Goal: Information Seeking & Learning: Learn about a topic

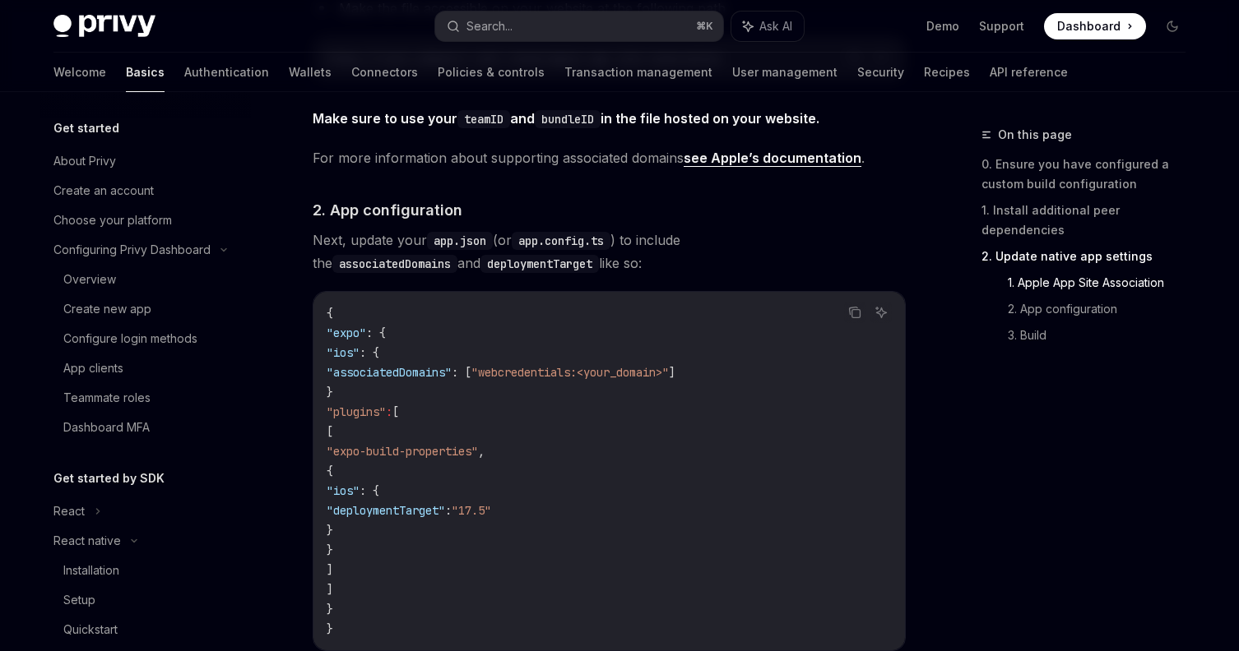
scroll to position [225, 0]
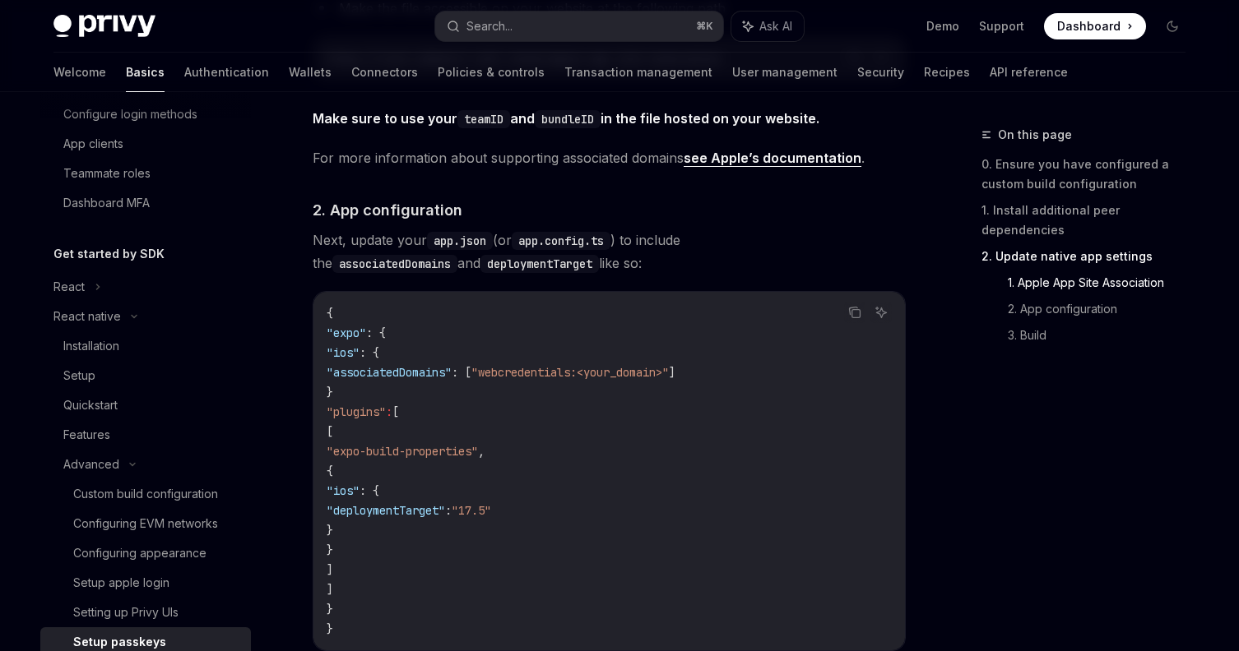
click at [1105, 29] on span "Dashboard" at bounding box center [1088, 26] width 63 height 16
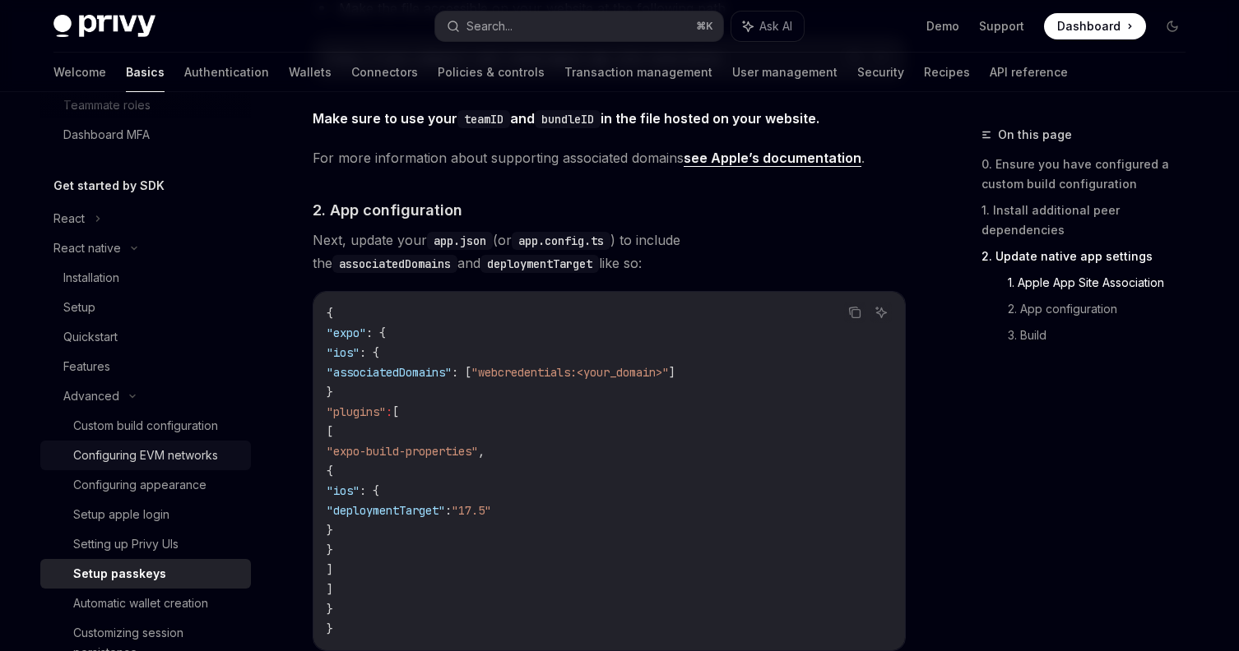
scroll to position [304, 0]
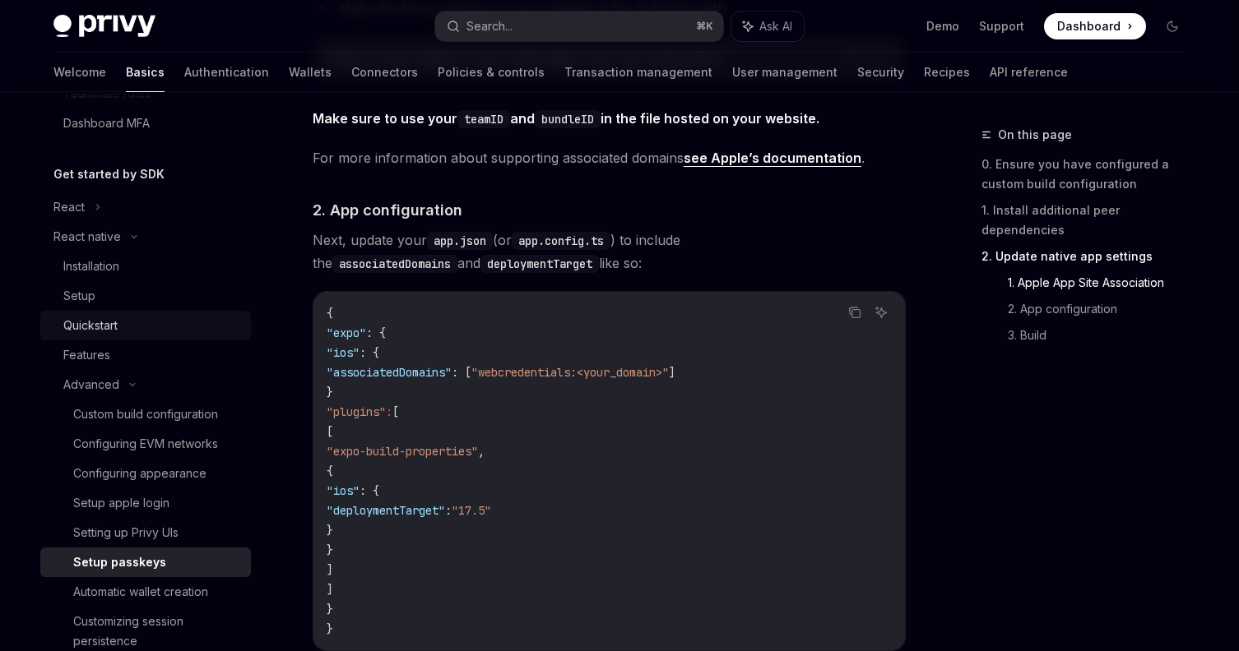
click at [133, 324] on div "Quickstart" at bounding box center [152, 326] width 178 height 20
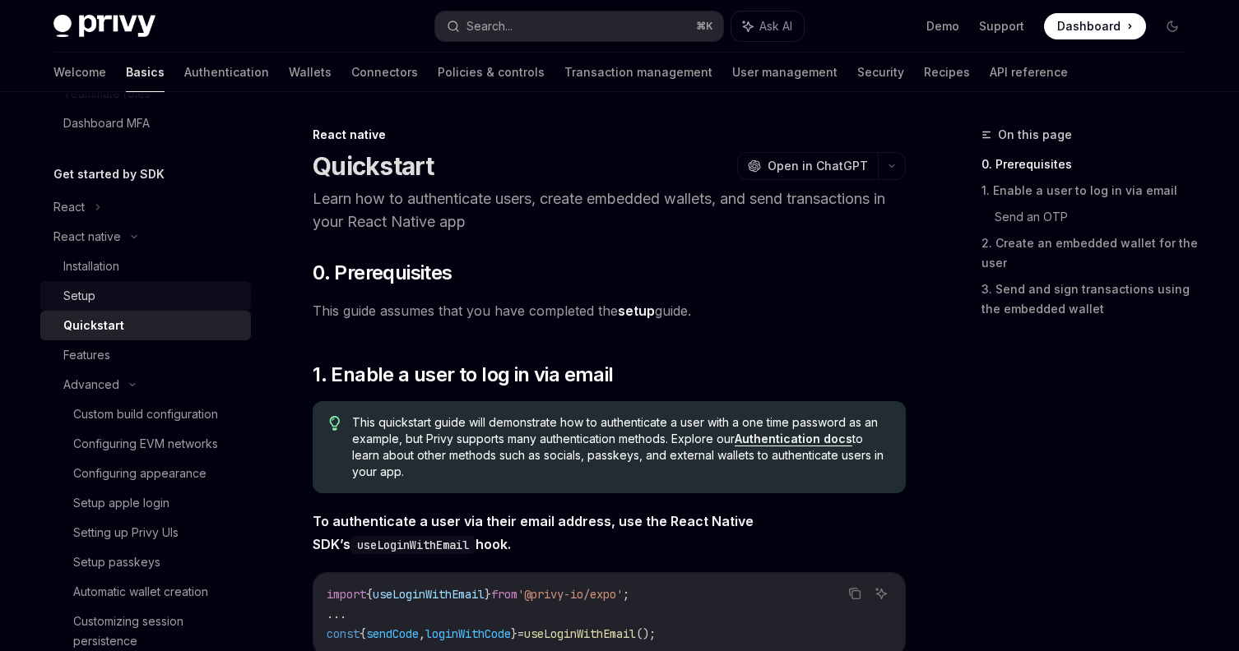
click at [139, 294] on div "Setup" at bounding box center [152, 296] width 178 height 20
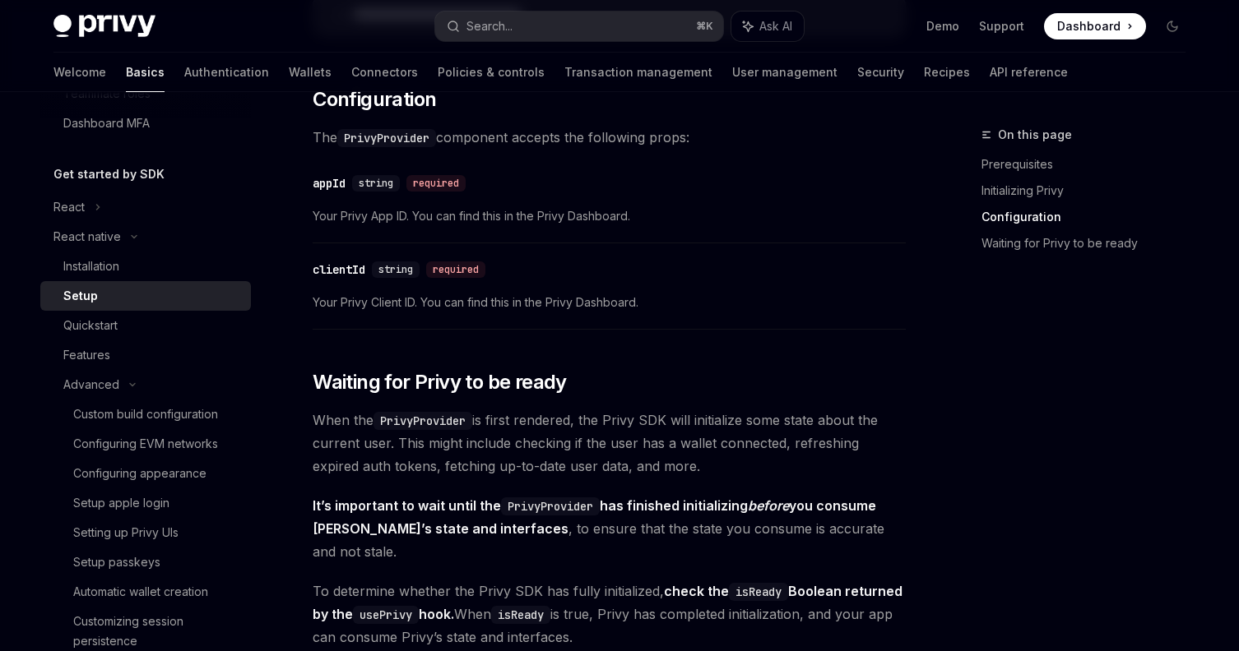
scroll to position [865, 0]
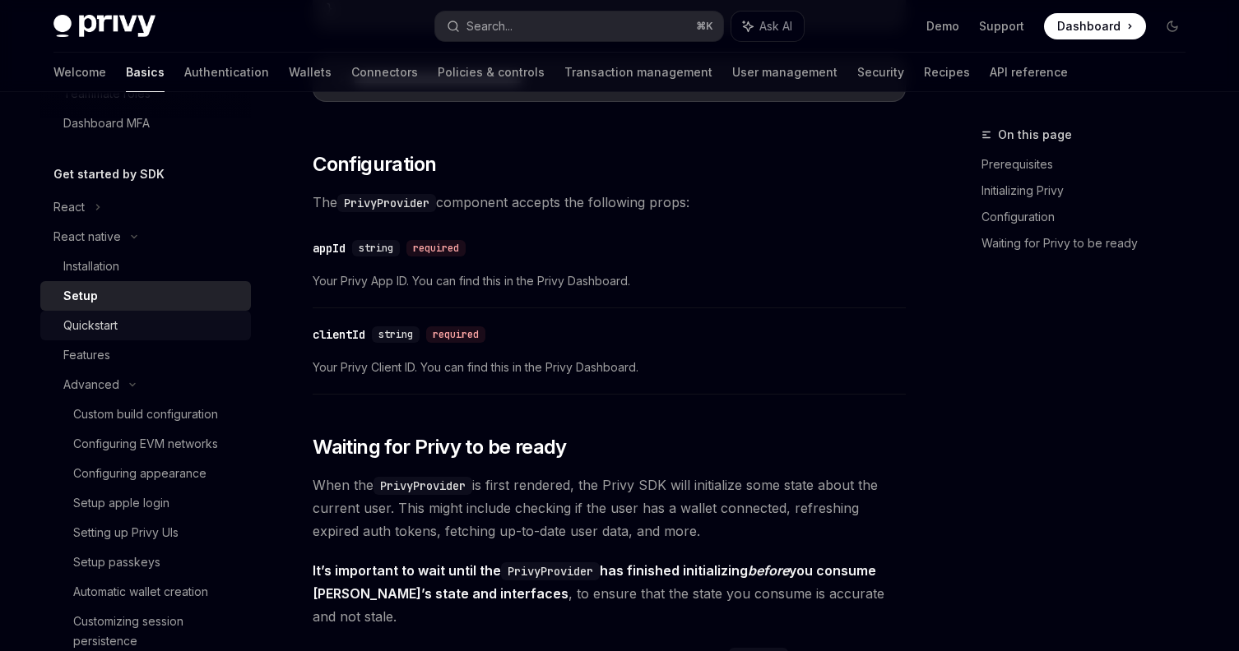
click at [100, 329] on div "Quickstart" at bounding box center [90, 326] width 54 height 20
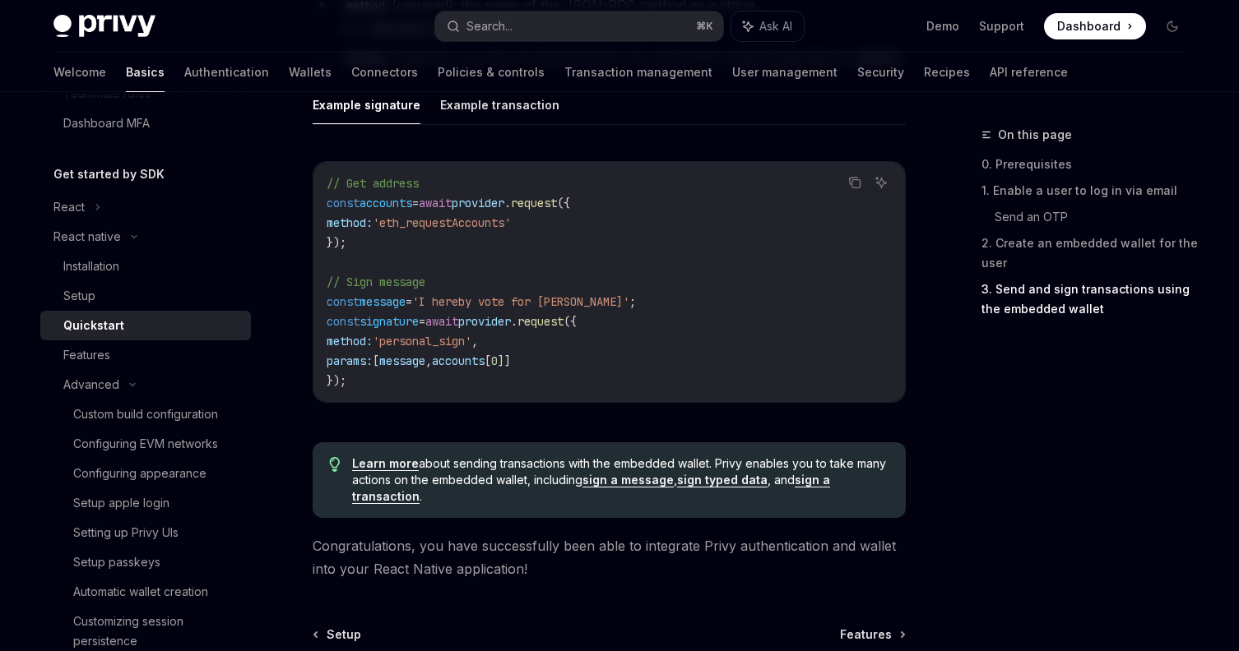
scroll to position [2562, 0]
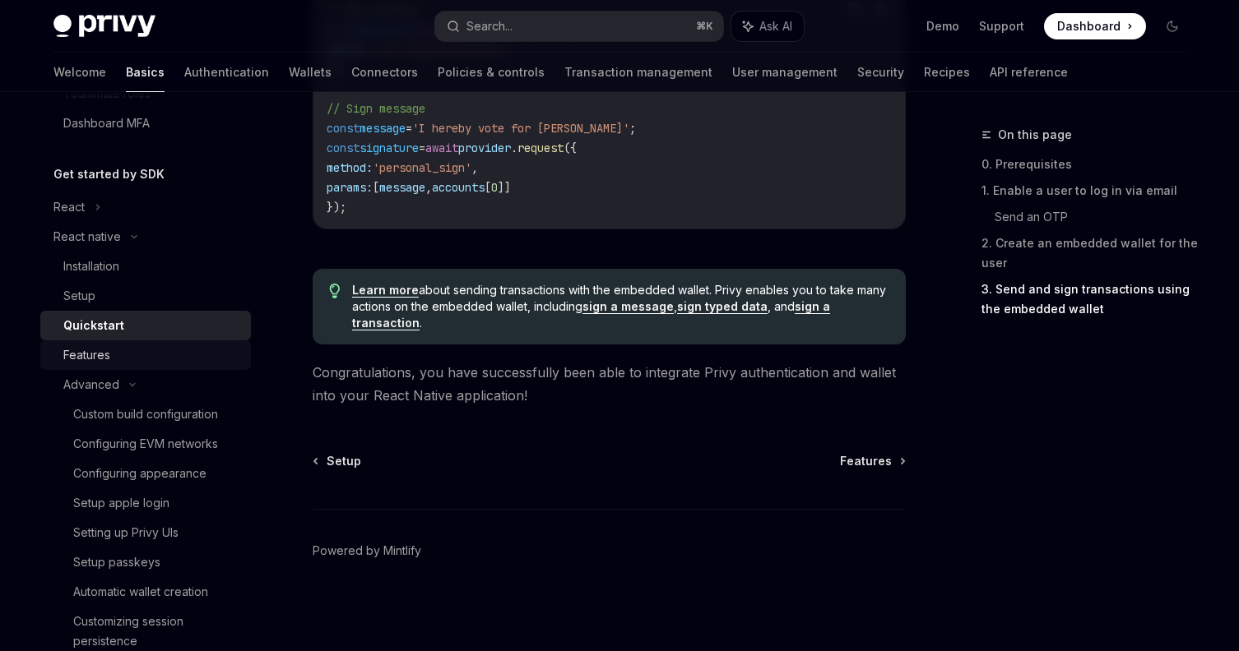
click at [104, 349] on div "Features" at bounding box center [86, 355] width 47 height 20
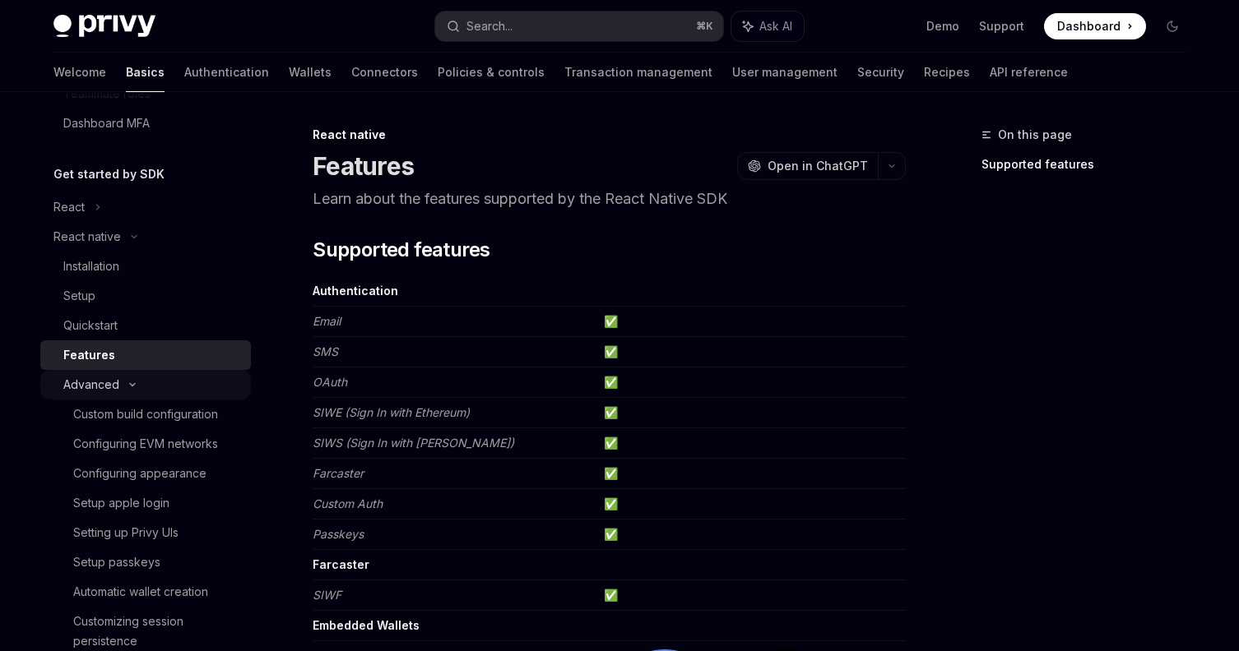
click at [120, 380] on div "Advanced" at bounding box center [145, 385] width 211 height 30
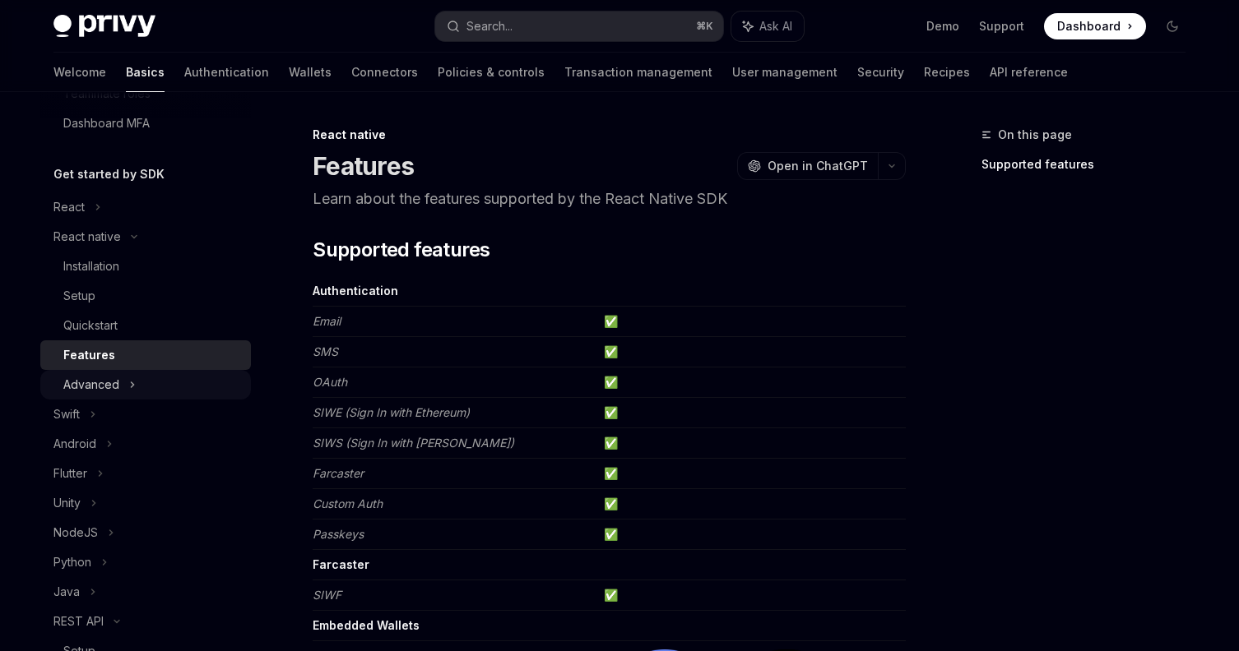
click at [120, 380] on div "Advanced" at bounding box center [145, 385] width 211 height 30
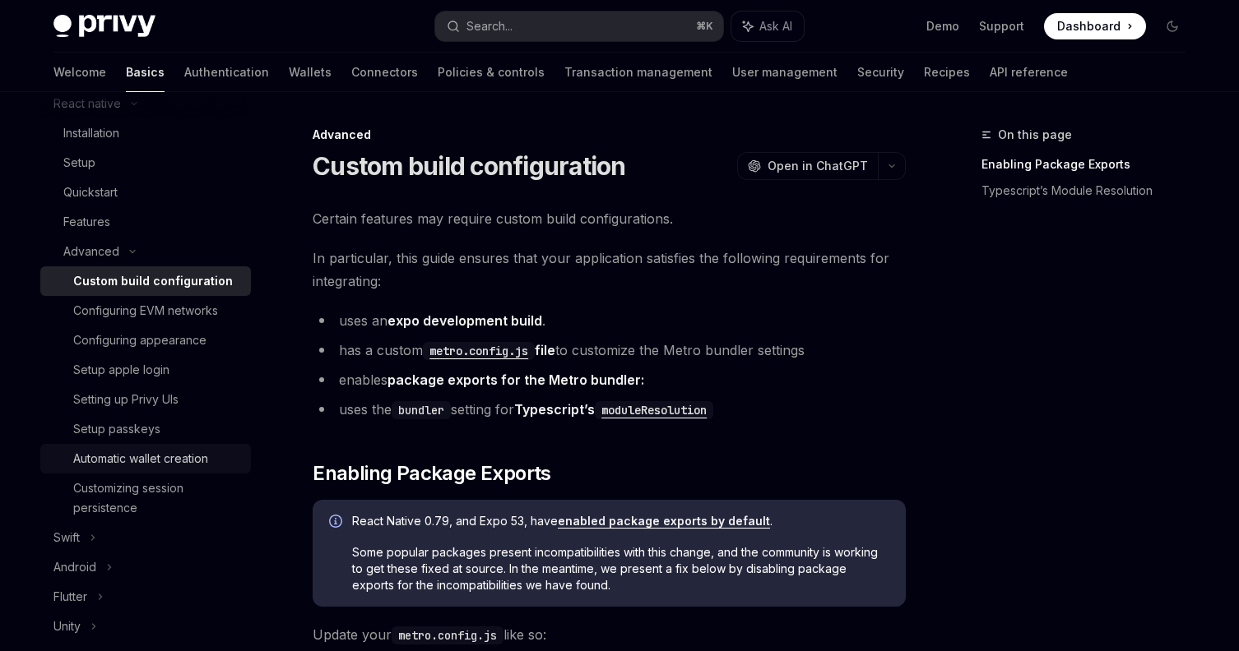
scroll to position [447, 0]
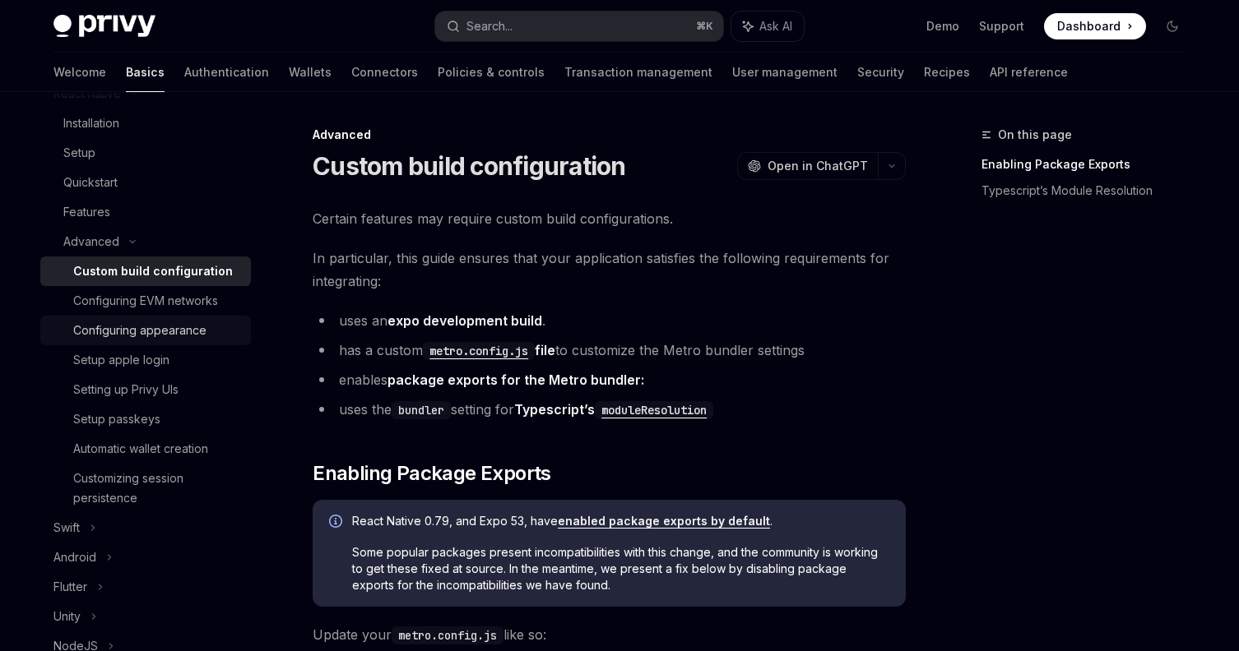
click at [175, 328] on div "Configuring appearance" at bounding box center [139, 331] width 133 height 20
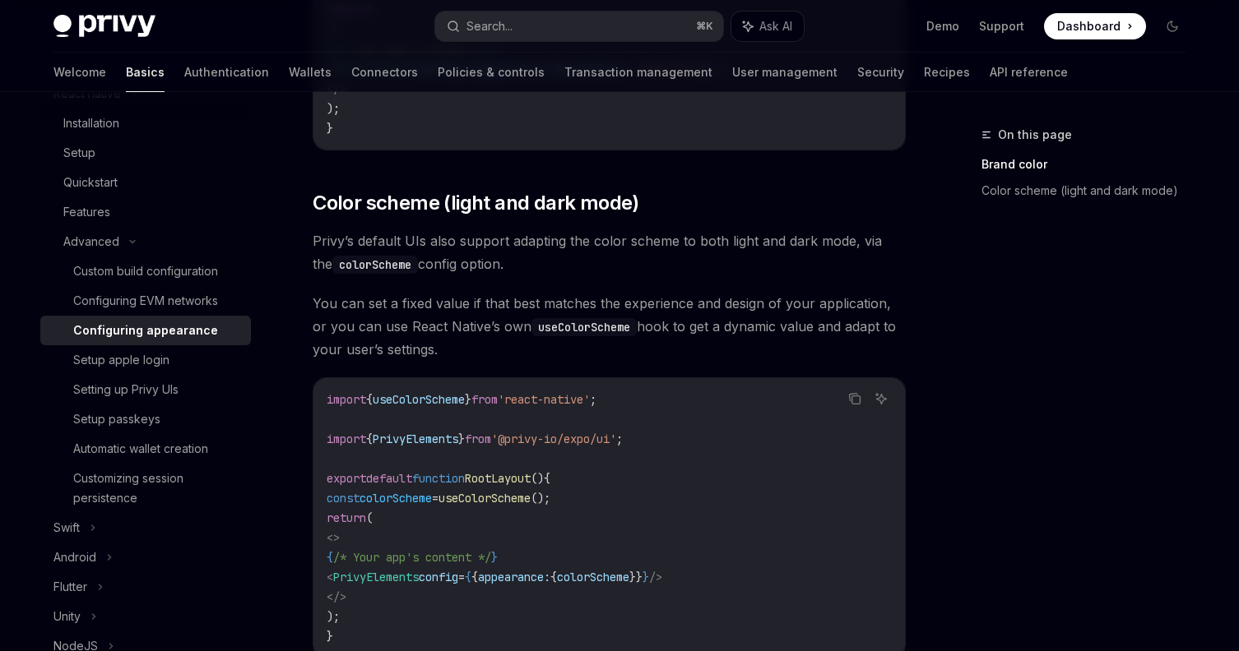
scroll to position [470, 0]
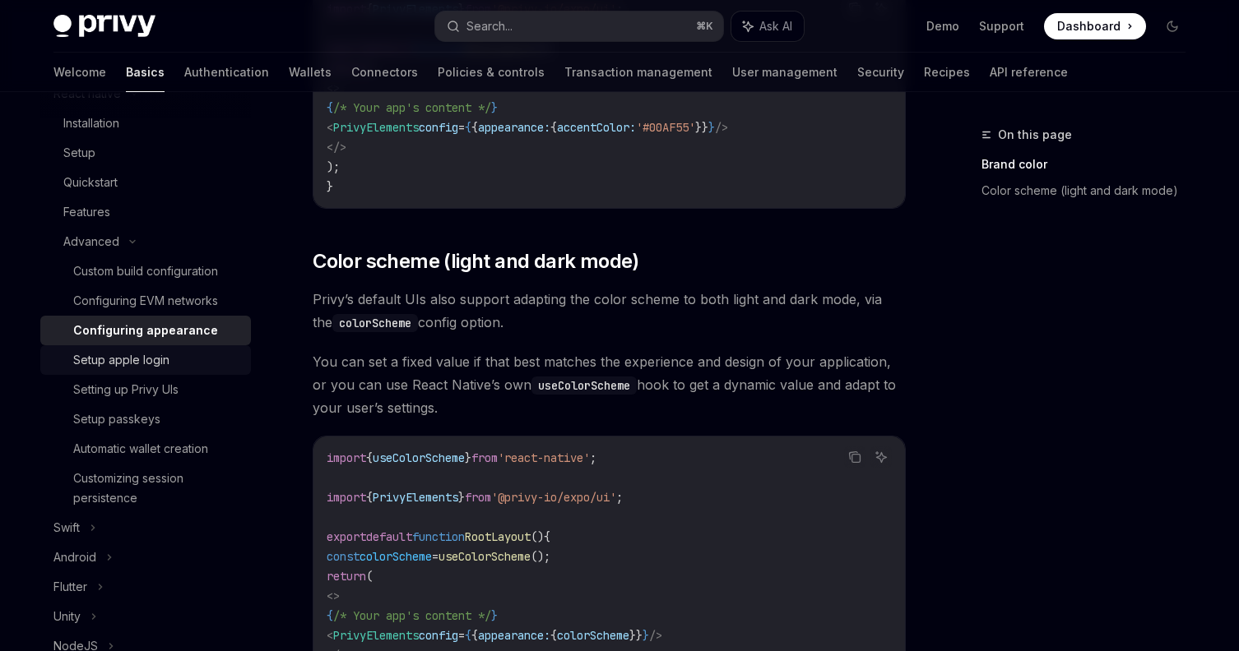
click at [141, 364] on div "Setup apple login" at bounding box center [121, 360] width 96 height 20
type textarea "*"
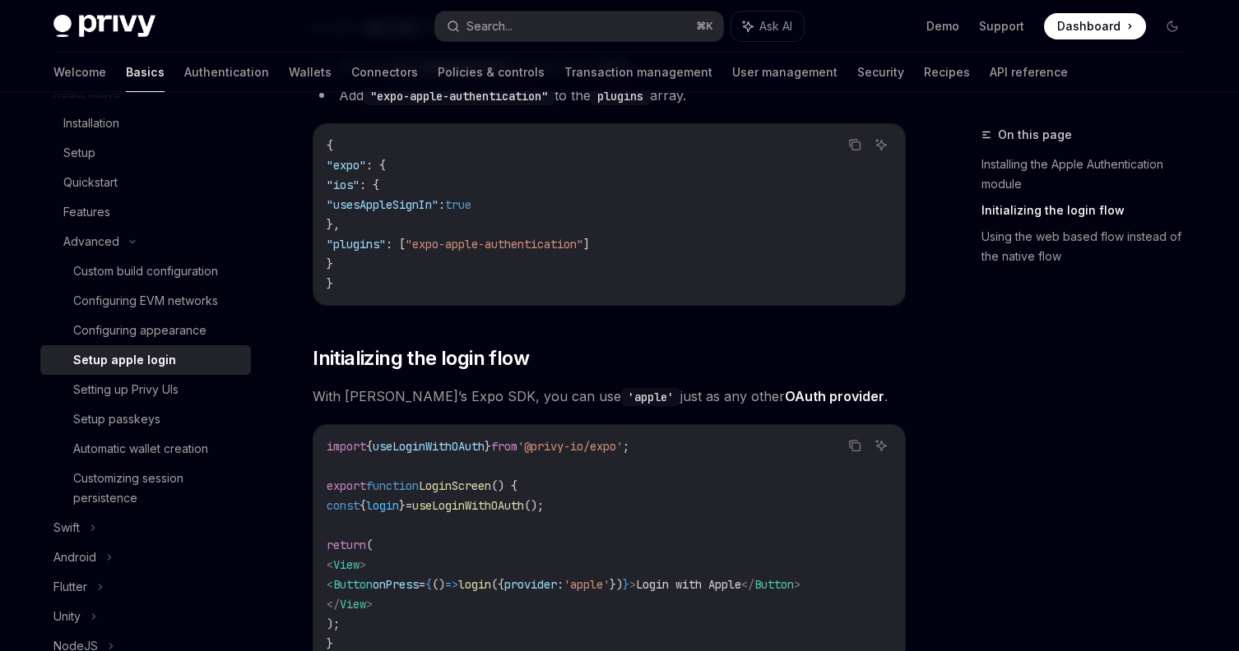
scroll to position [804, 0]
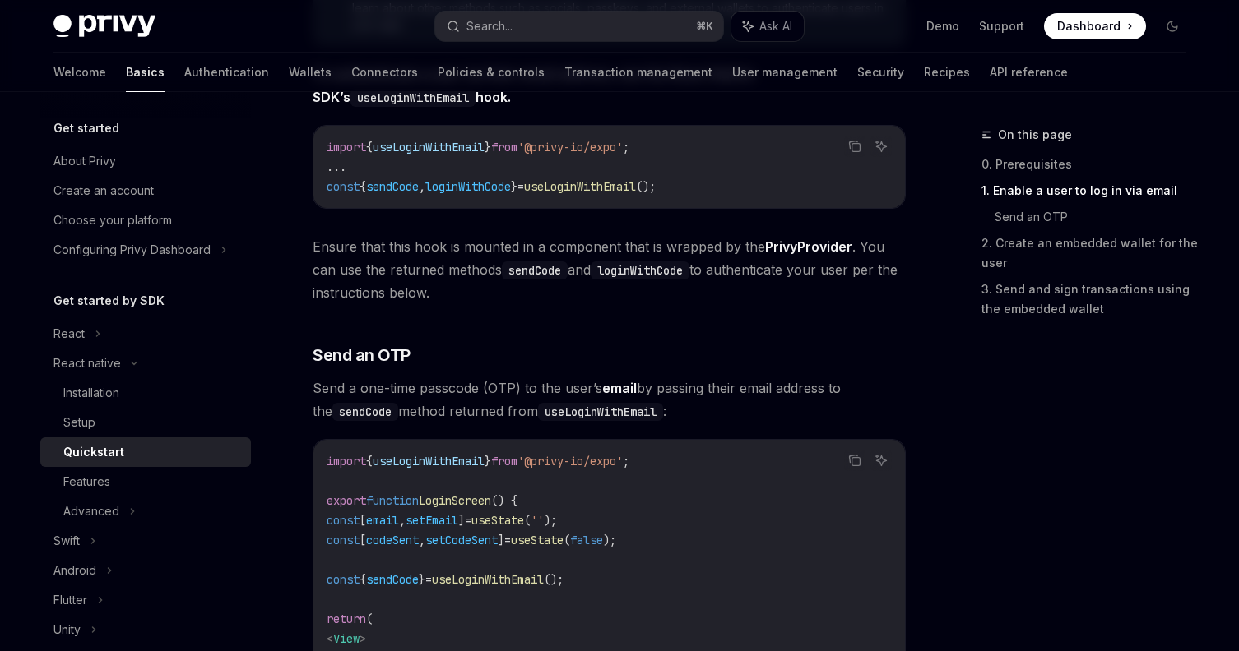
scroll to position [401, 0]
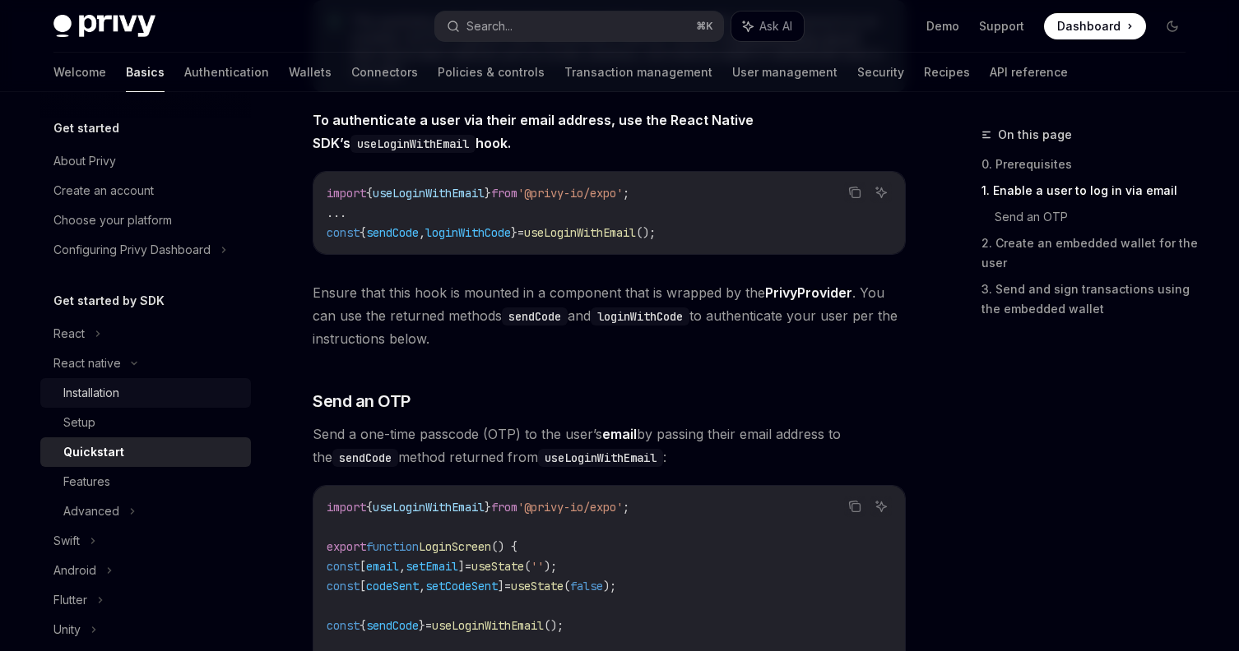
click at [122, 389] on div "Installation" at bounding box center [152, 393] width 178 height 20
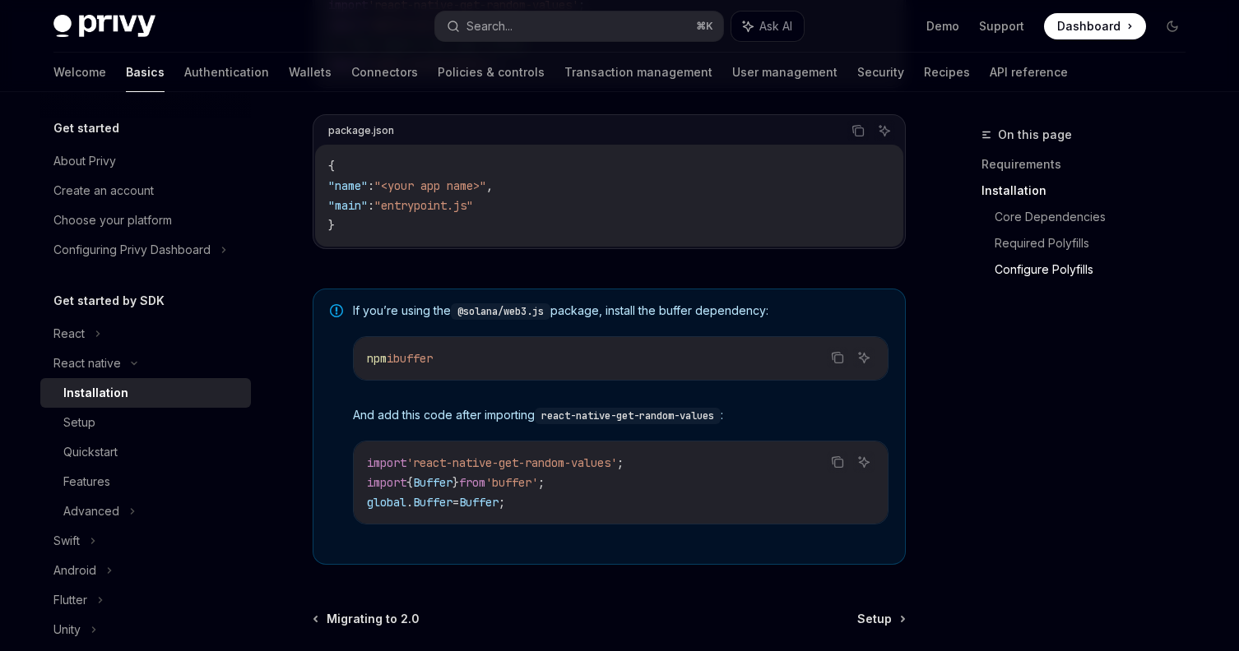
scroll to position [1229, 0]
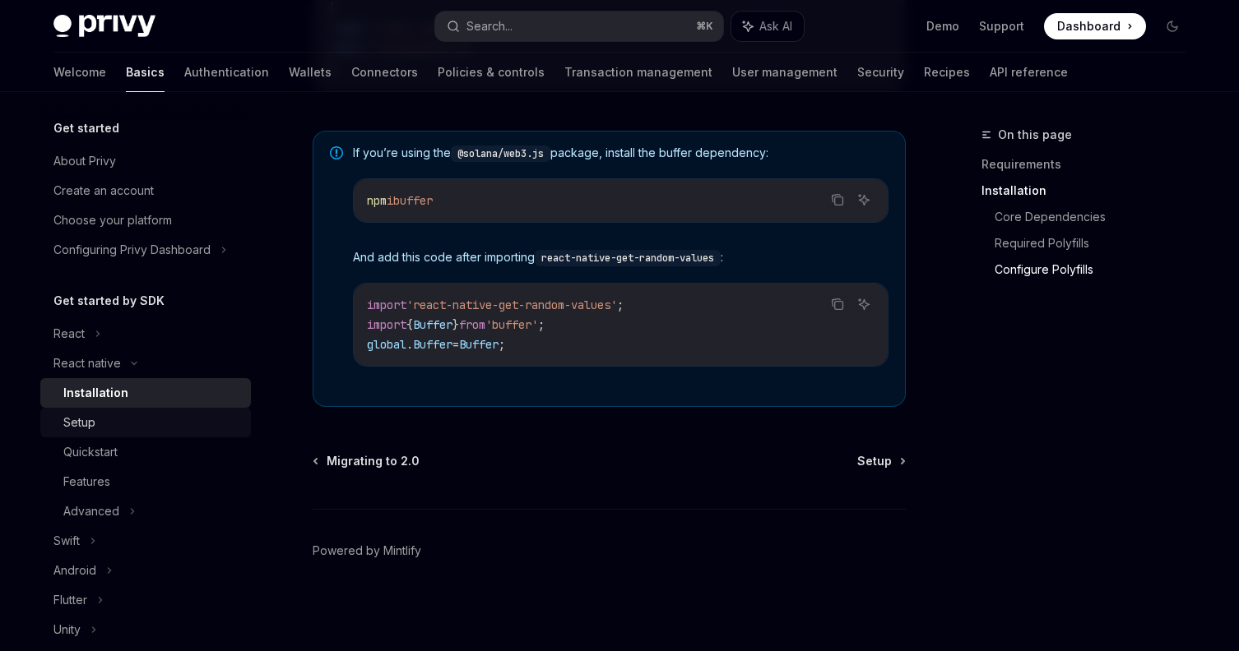
click at [115, 422] on div "Setup" at bounding box center [152, 423] width 178 height 20
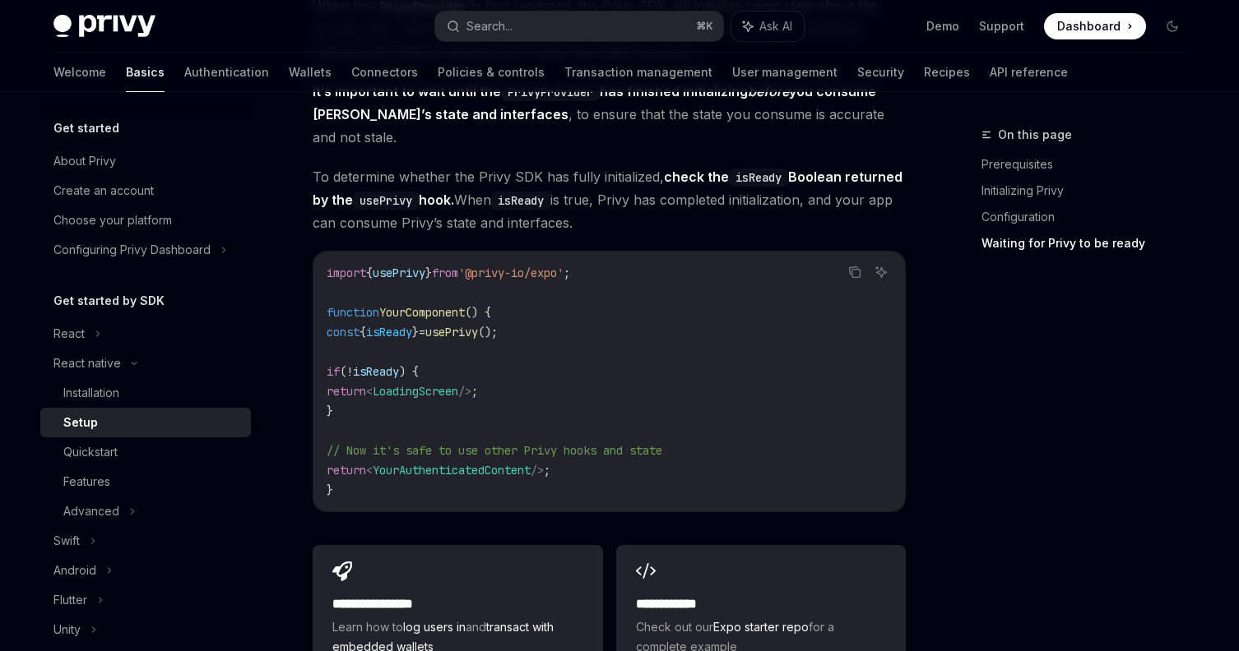
scroll to position [1359, 0]
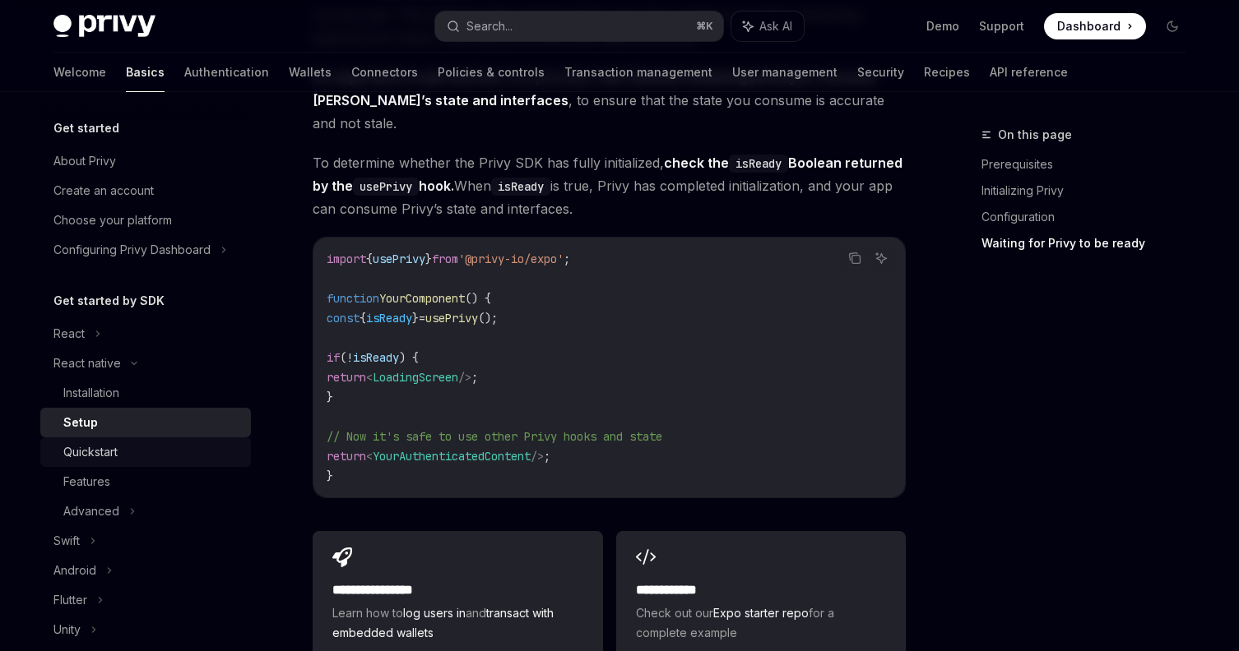
click at [144, 456] on div "Quickstart" at bounding box center [152, 453] width 178 height 20
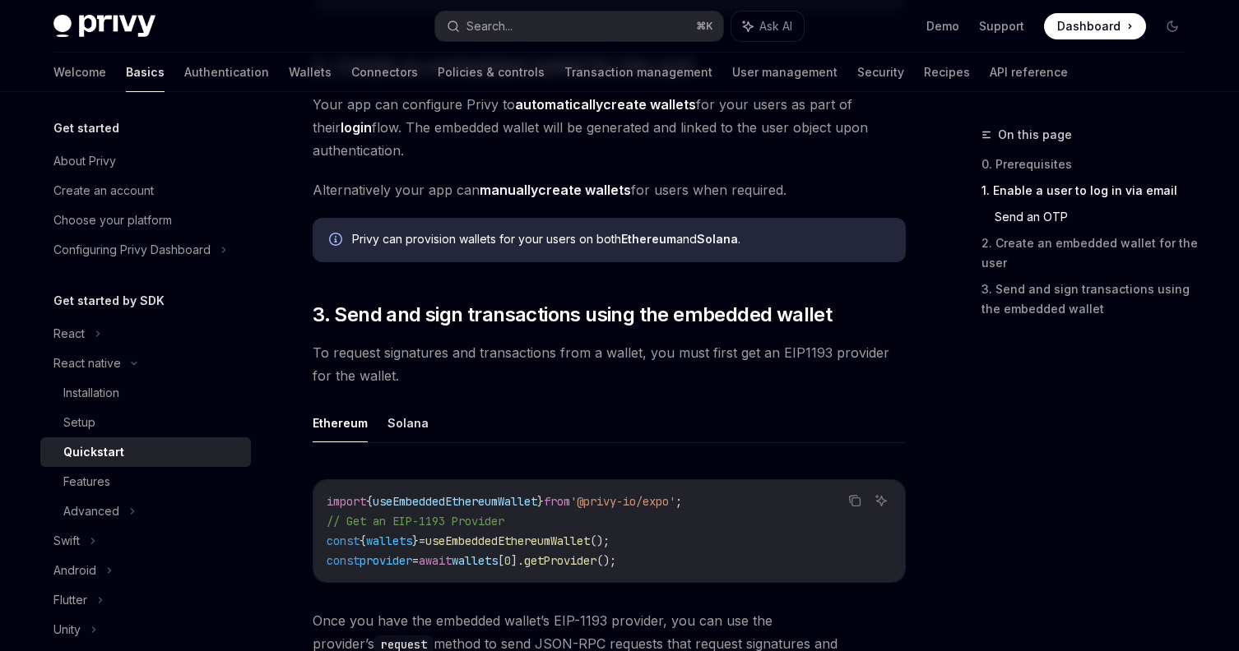
scroll to position [1685, 0]
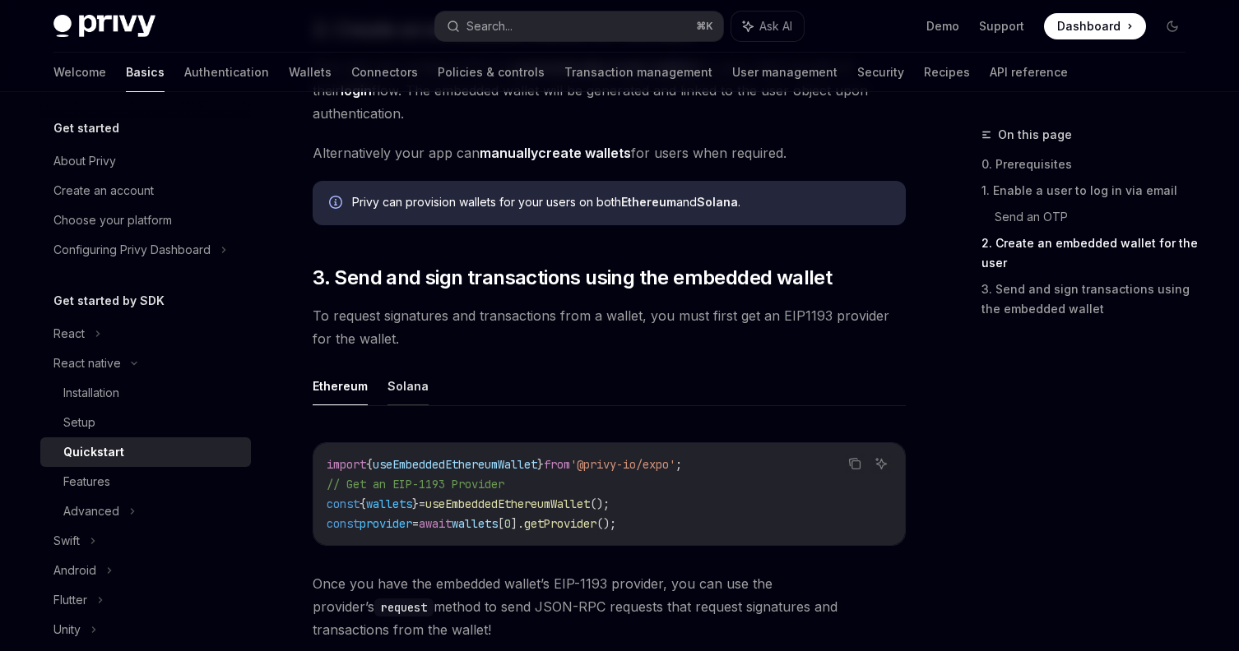
click at [410, 388] on button "Solana" at bounding box center [407, 386] width 41 height 39
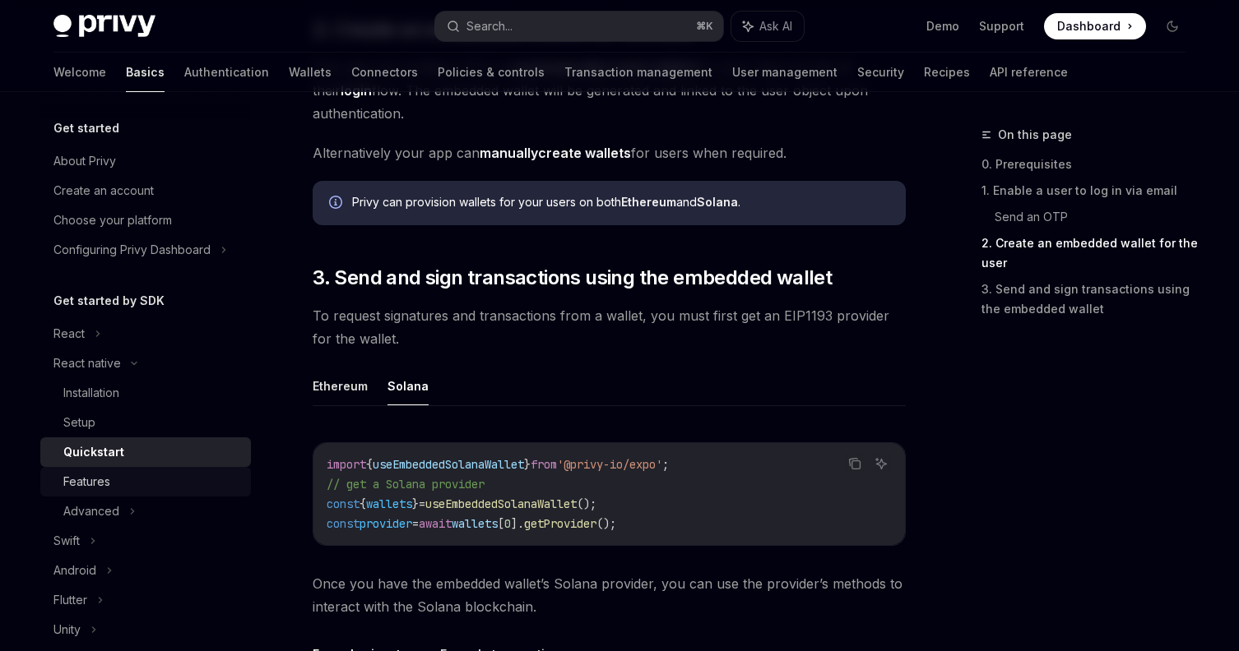
click at [108, 490] on div "Features" at bounding box center [86, 482] width 47 height 20
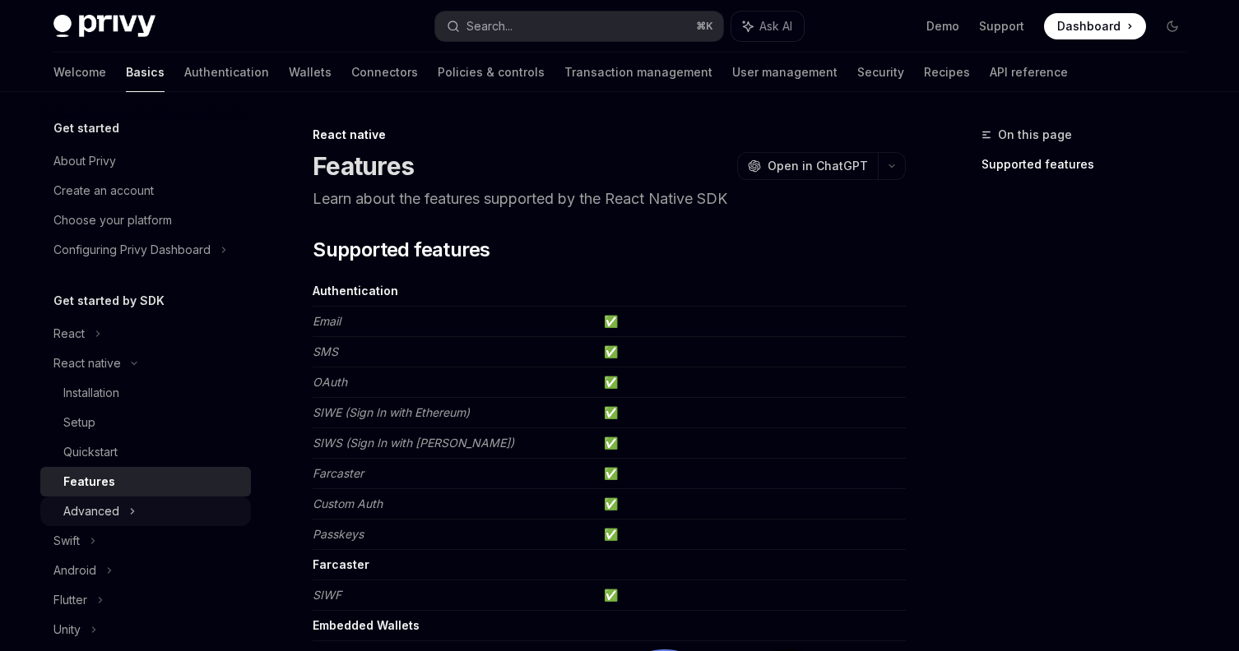
click at [125, 512] on div "Advanced" at bounding box center [145, 512] width 211 height 30
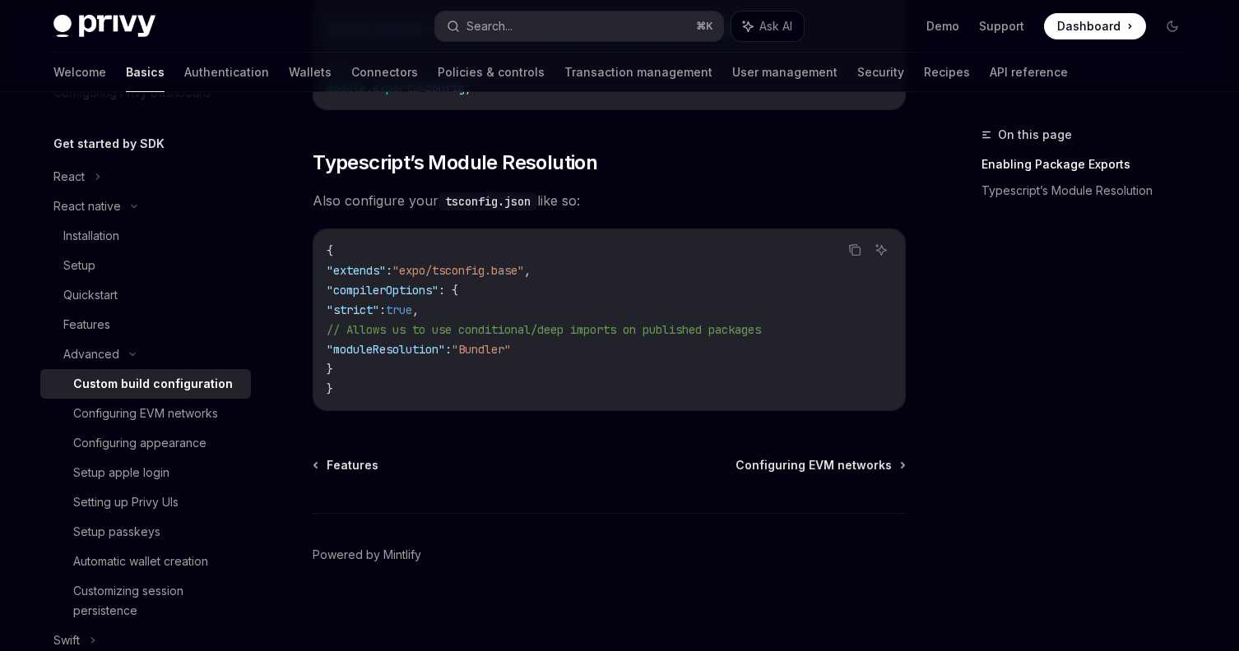
scroll to position [1547, 0]
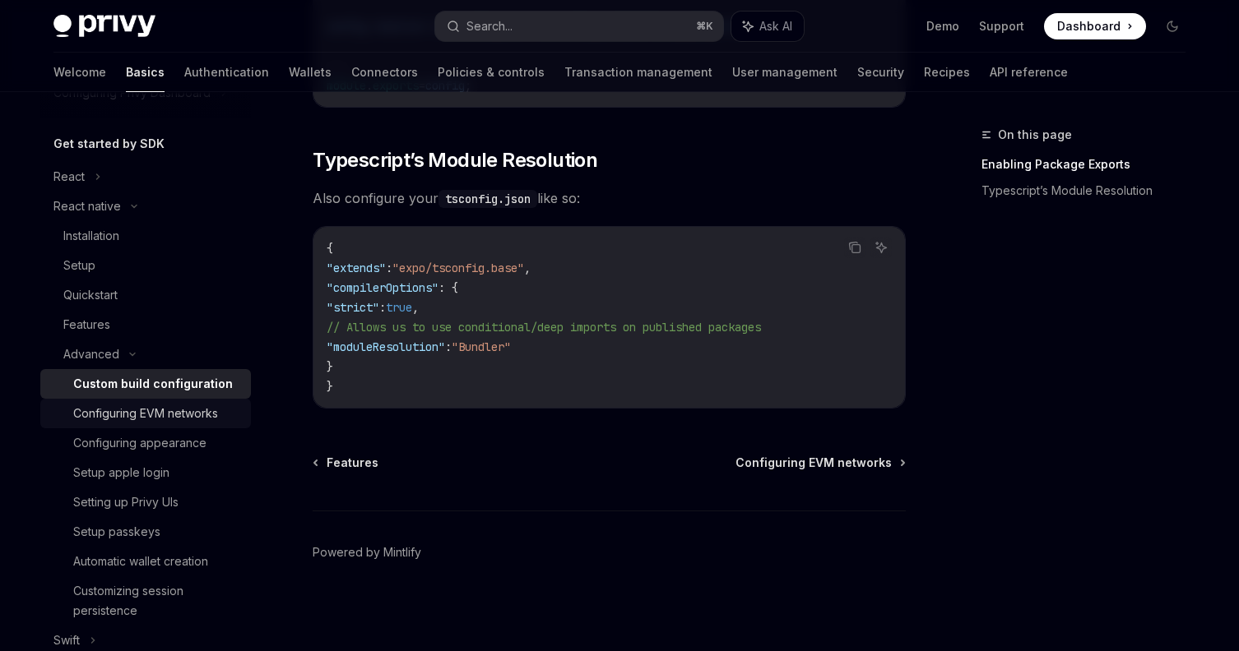
click at [183, 419] on div "Configuring EVM networks" at bounding box center [145, 414] width 145 height 20
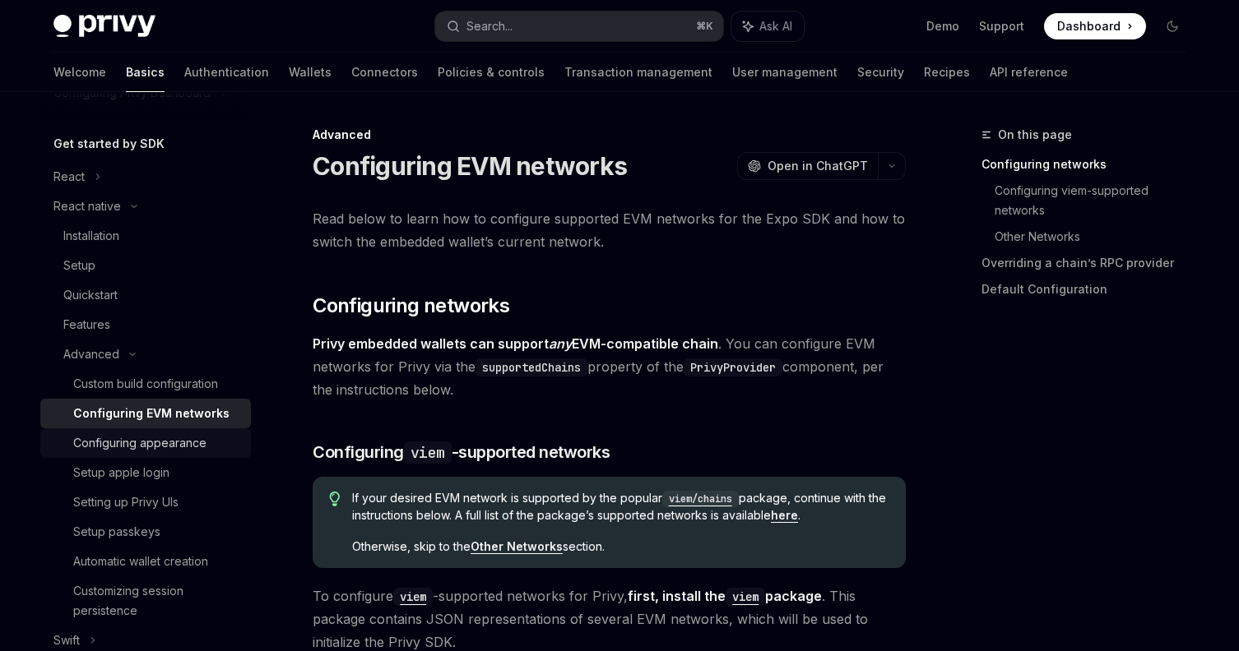
click at [185, 443] on div "Configuring appearance" at bounding box center [139, 443] width 133 height 20
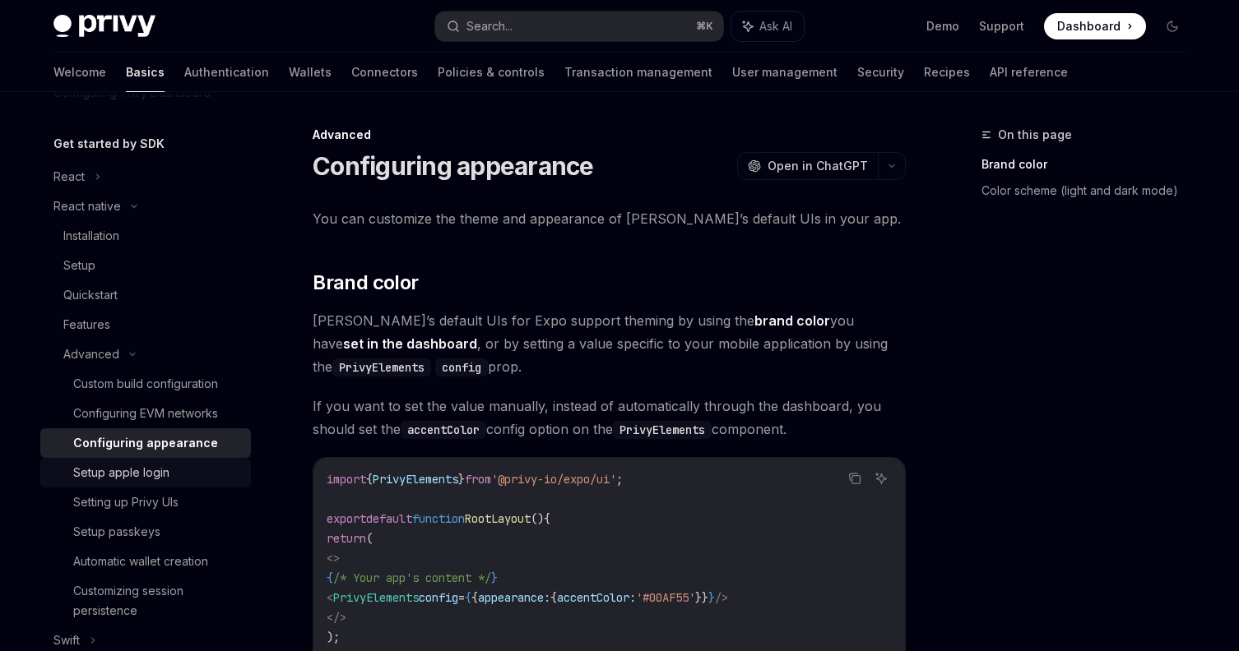
click at [179, 465] on div "Setup apple login" at bounding box center [157, 473] width 168 height 20
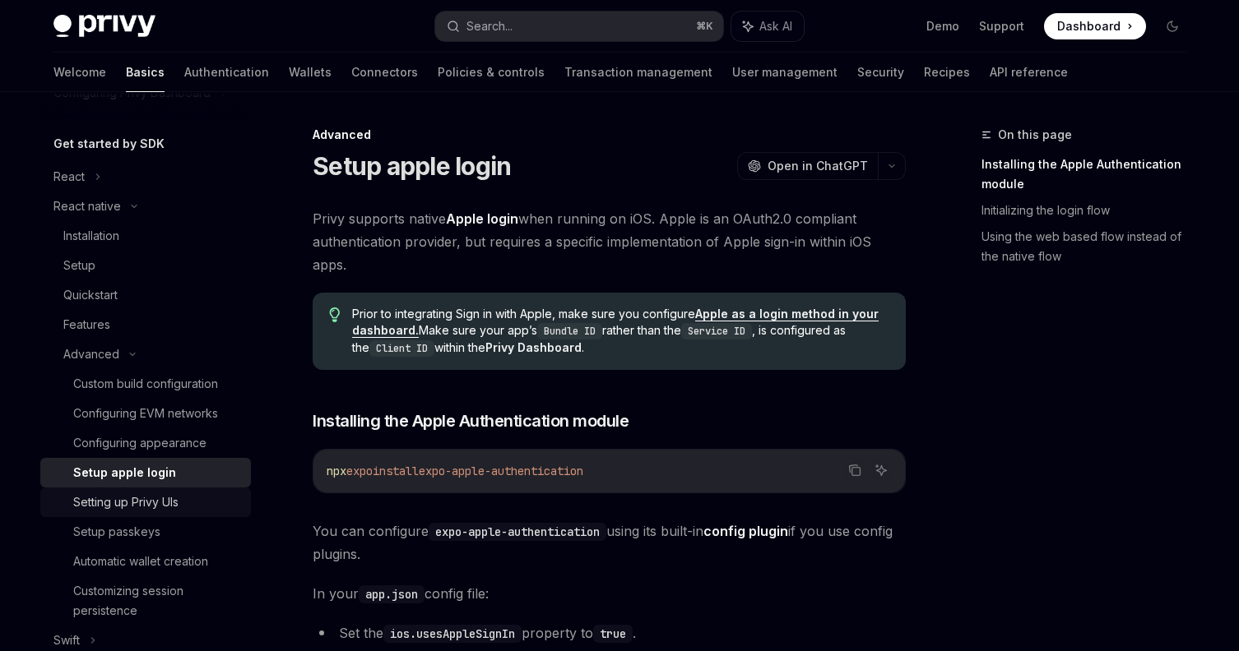
click at [172, 497] on div "Setting up Privy UIs" at bounding box center [125, 503] width 105 height 20
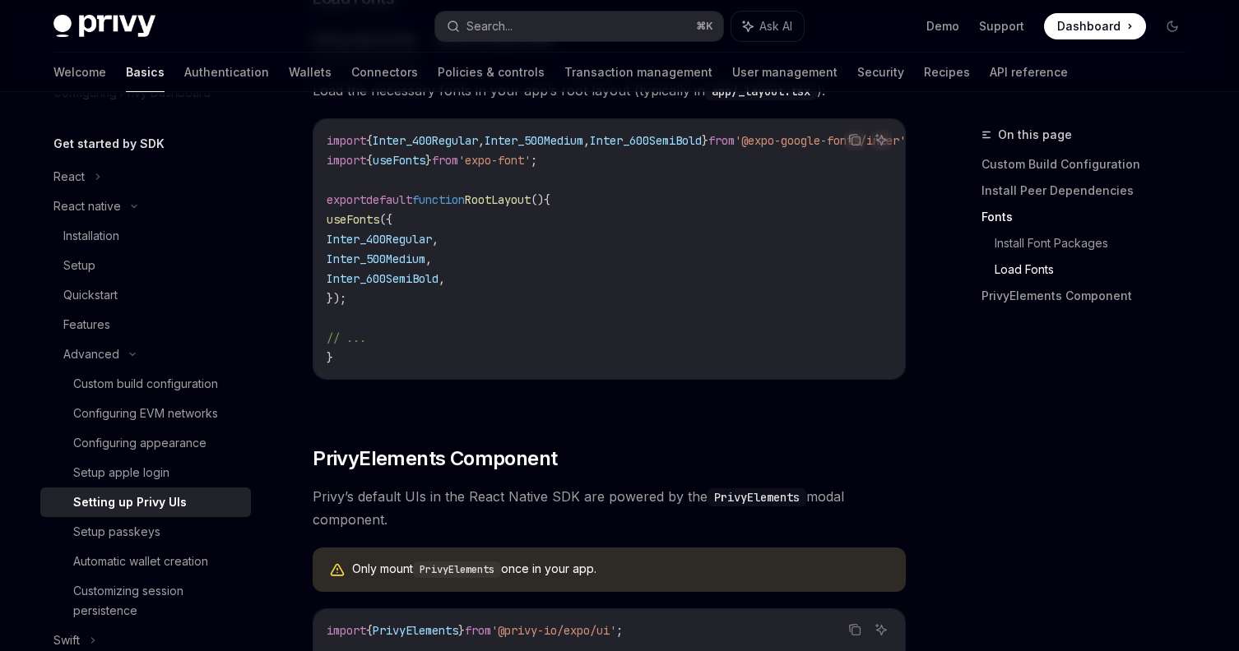
scroll to position [1289, 0]
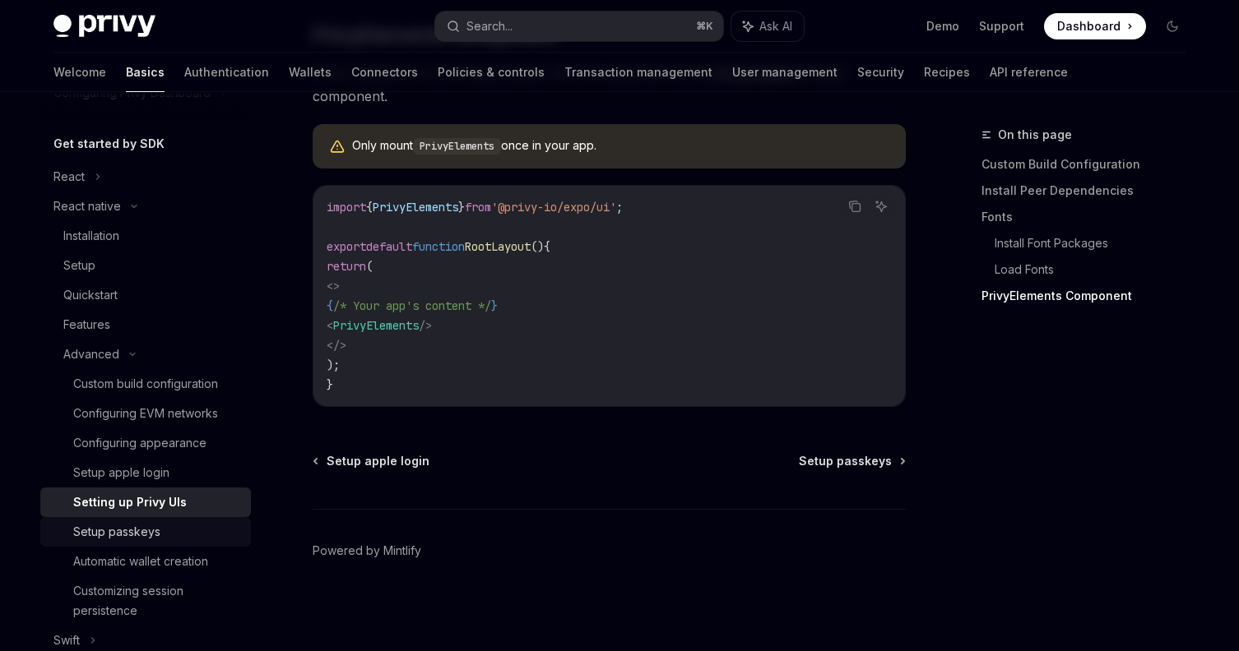
click at [129, 524] on div "Setup passkeys" at bounding box center [116, 532] width 87 height 20
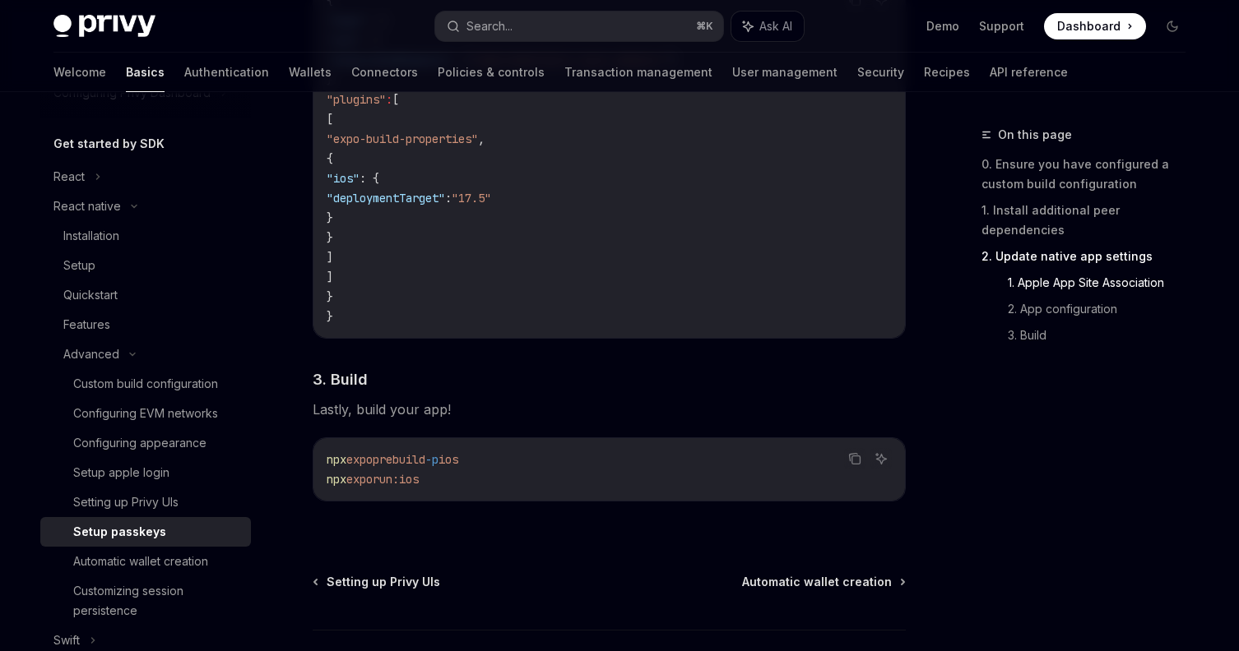
scroll to position [1401, 0]
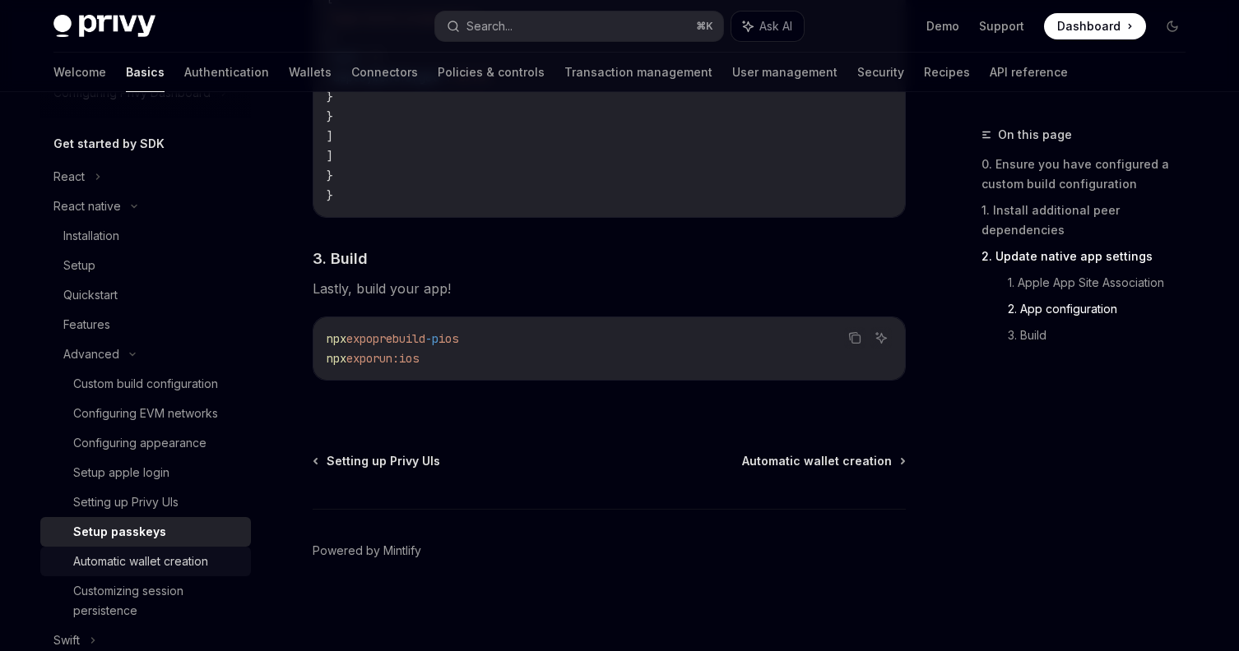
click at [154, 558] on div "Automatic wallet creation" at bounding box center [140, 562] width 135 height 20
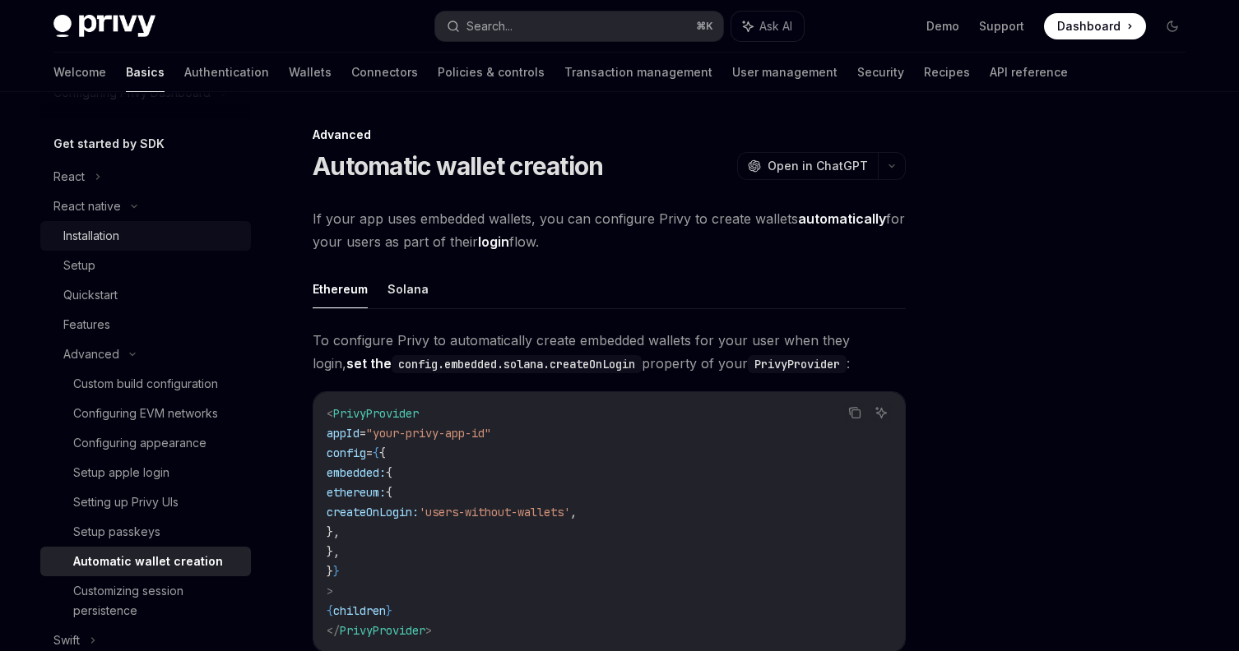
click at [138, 234] on div "Installation" at bounding box center [152, 236] width 178 height 20
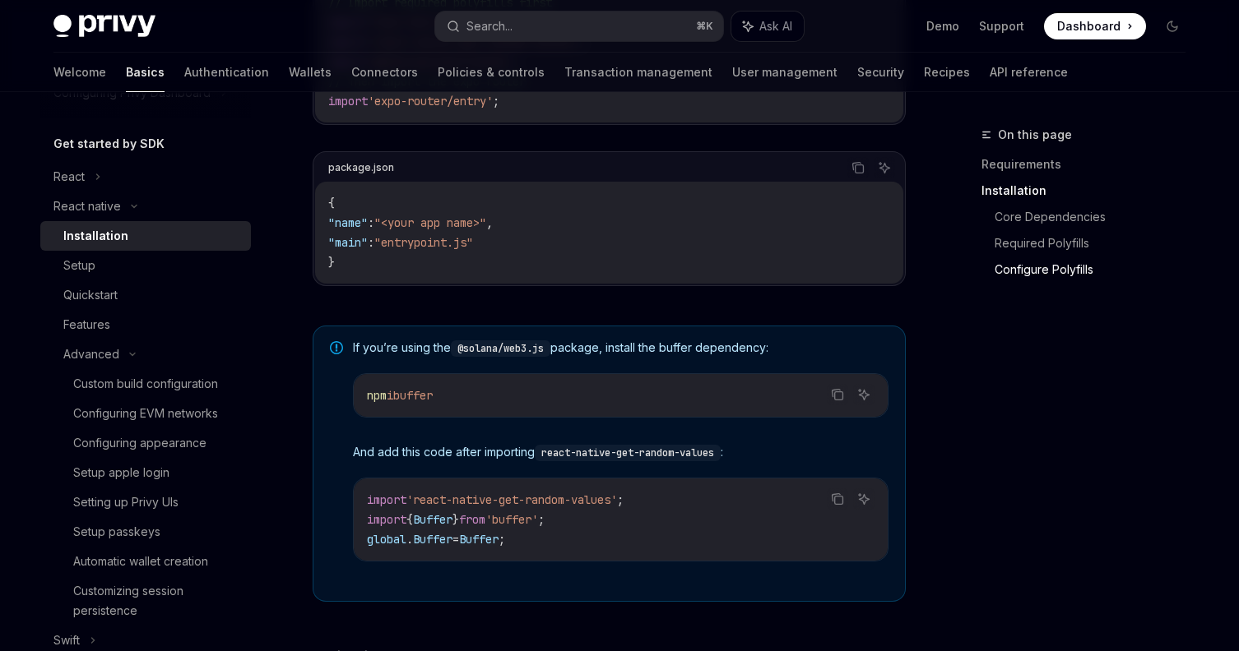
scroll to position [1229, 0]
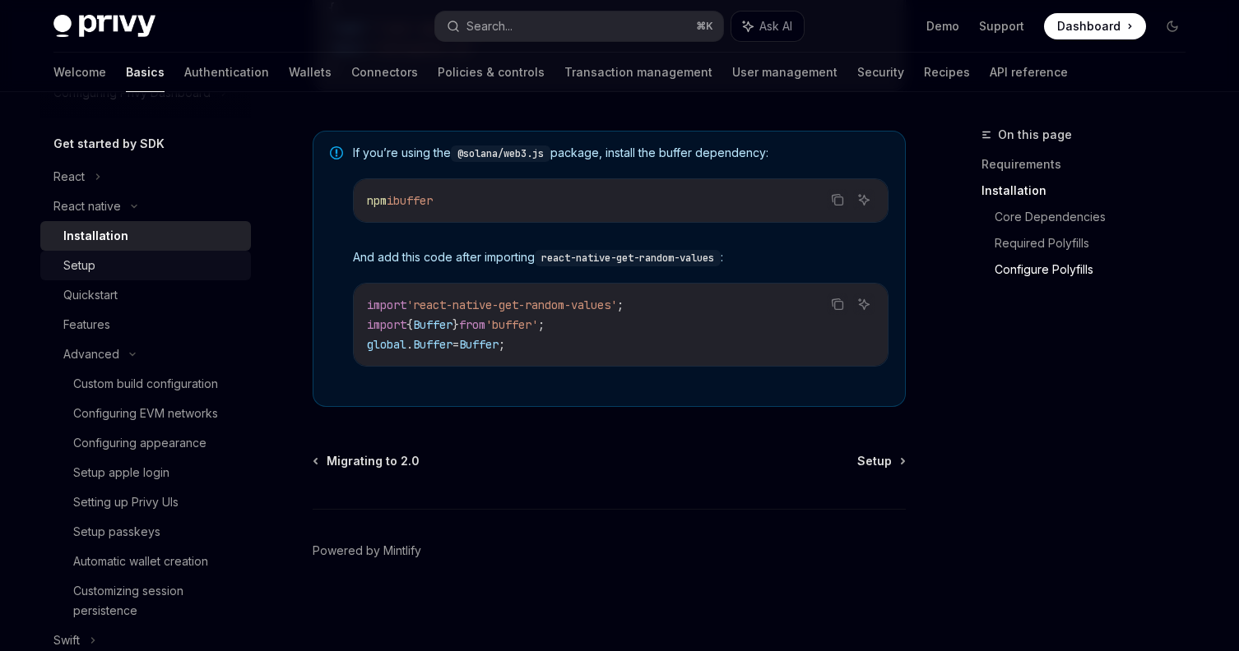
click at [104, 260] on div "Setup" at bounding box center [152, 266] width 178 height 20
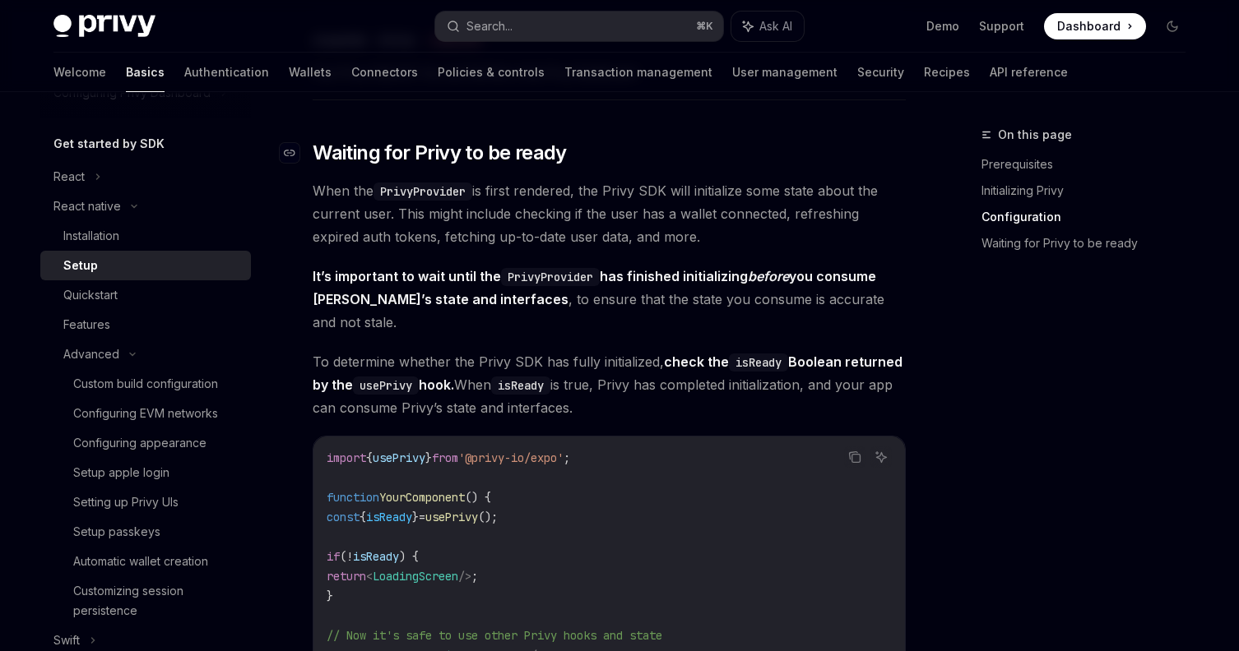
scroll to position [1601, 0]
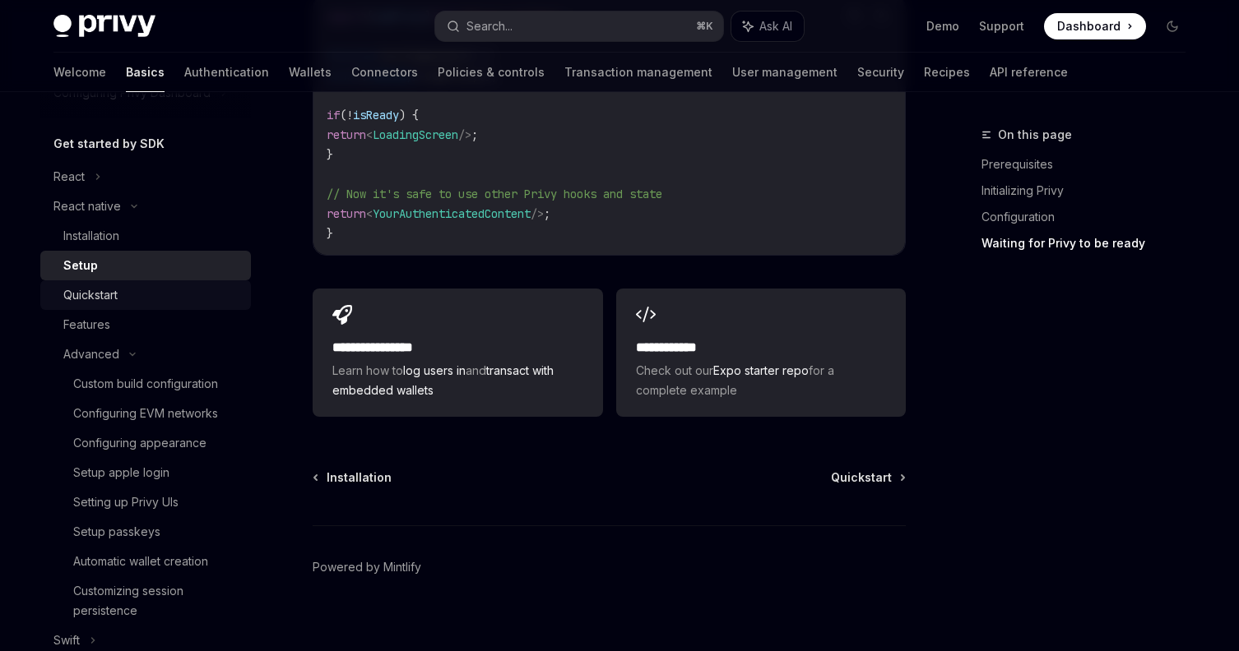
click at [169, 302] on div "Quickstart" at bounding box center [152, 295] width 178 height 20
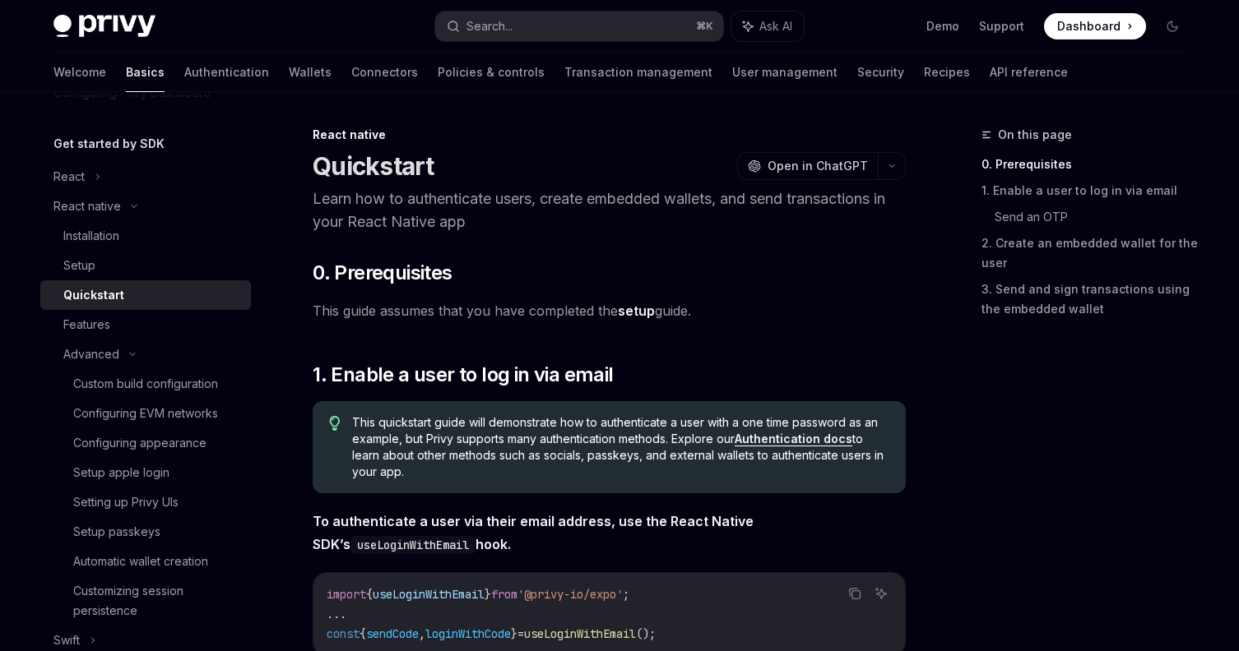
type textarea "*"
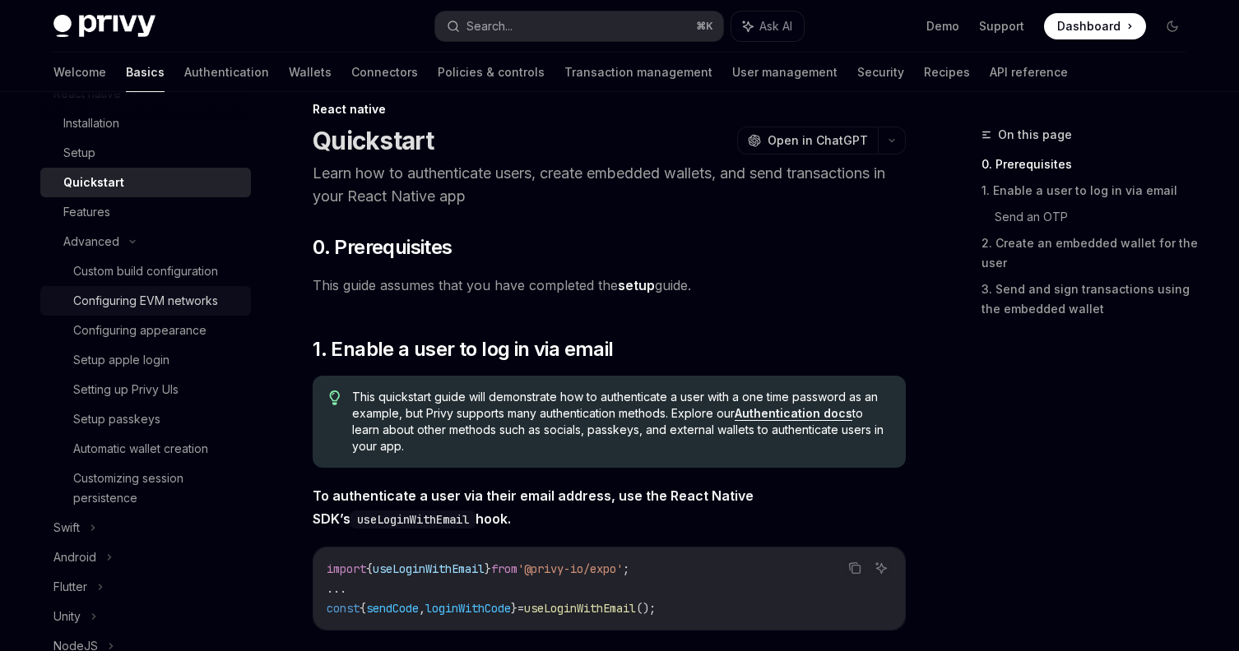
scroll to position [250, 0]
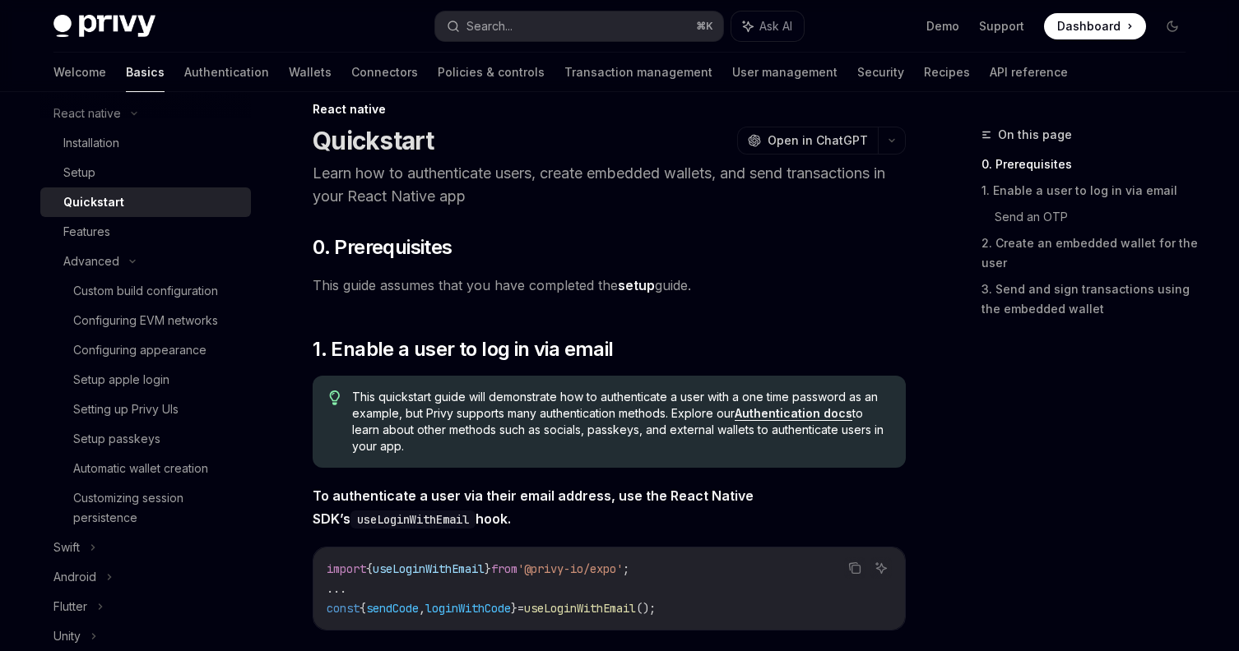
click at [698, 277] on span "This guide assumes that you have completed the setup guide." at bounding box center [609, 285] width 593 height 23
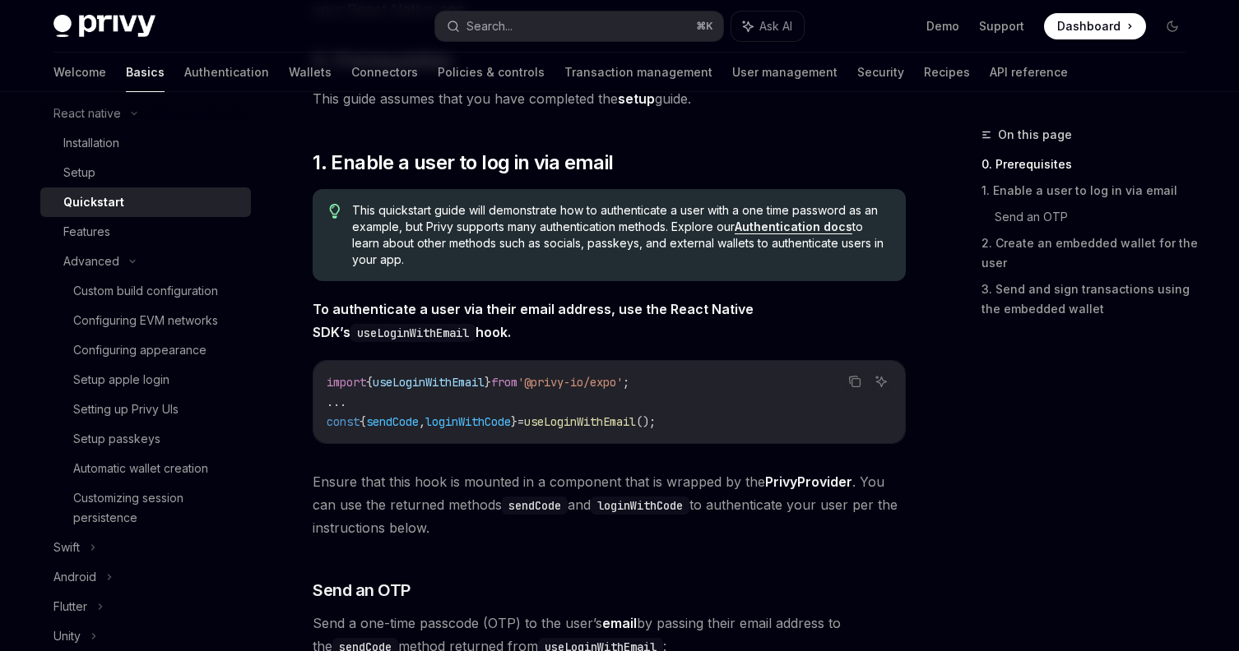
scroll to position [222, 0]
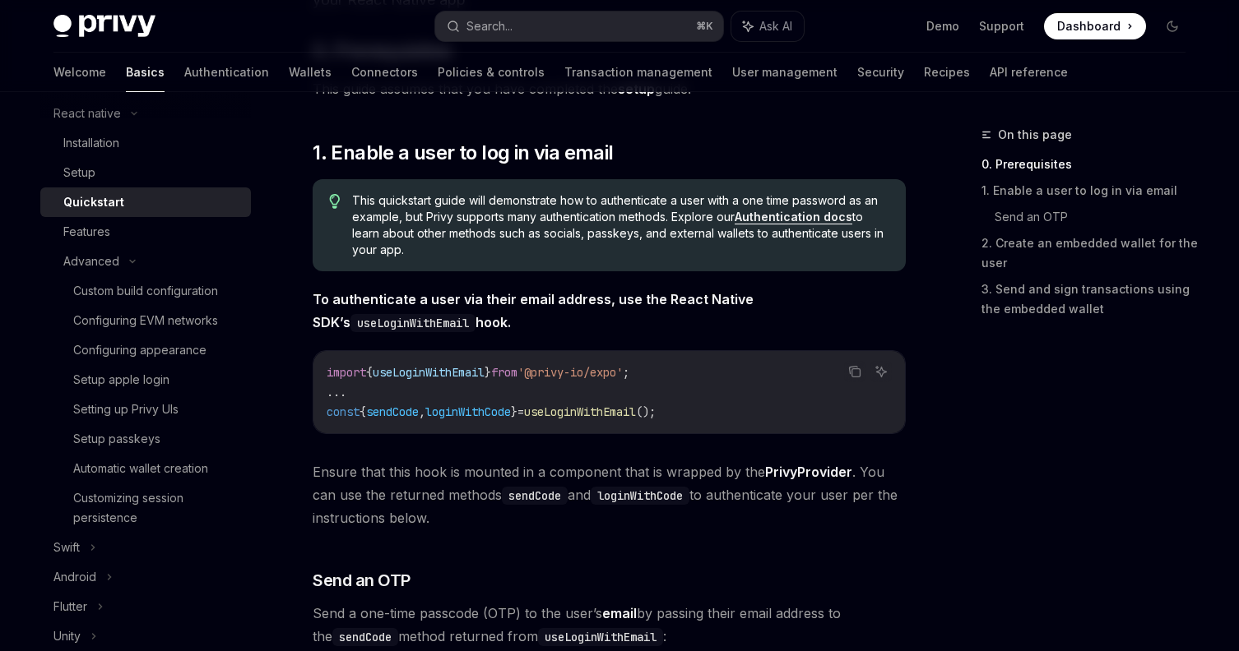
click at [412, 419] on code "import { useLoginWithEmail } from '@privy-io/expo' ; ... const { sendCode , log…" at bounding box center [609, 392] width 565 height 59
click at [614, 18] on button "Search... ⌘ K" at bounding box center [579, 27] width 288 height 30
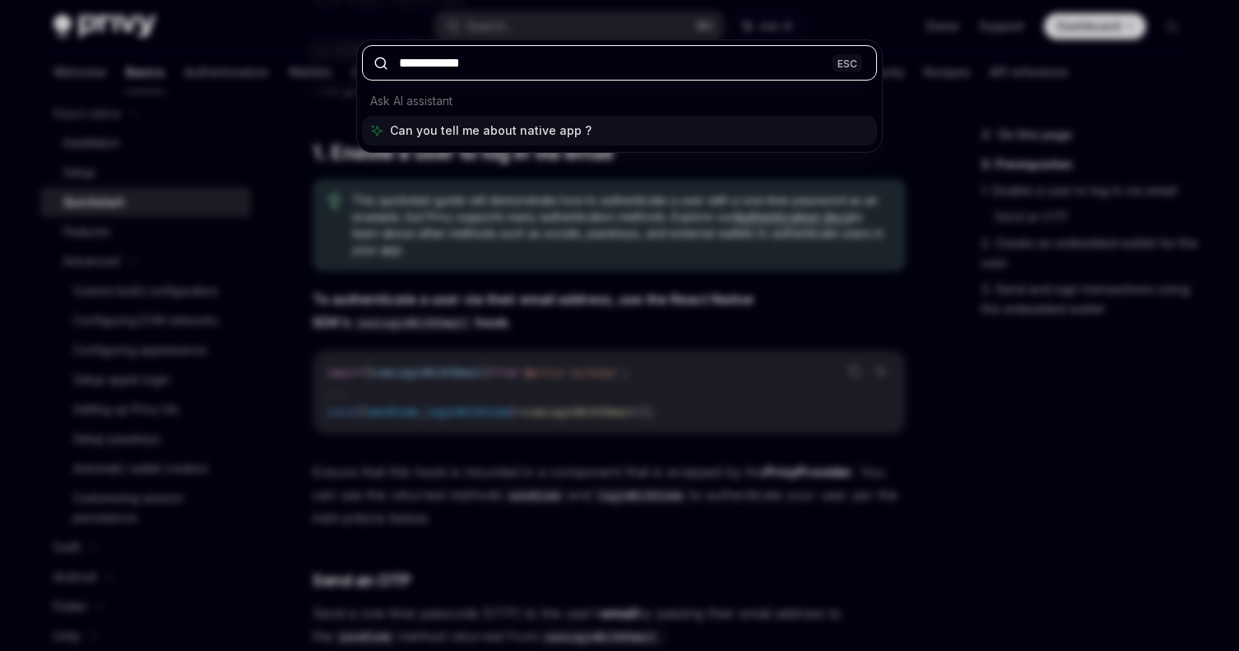
type input "**********"
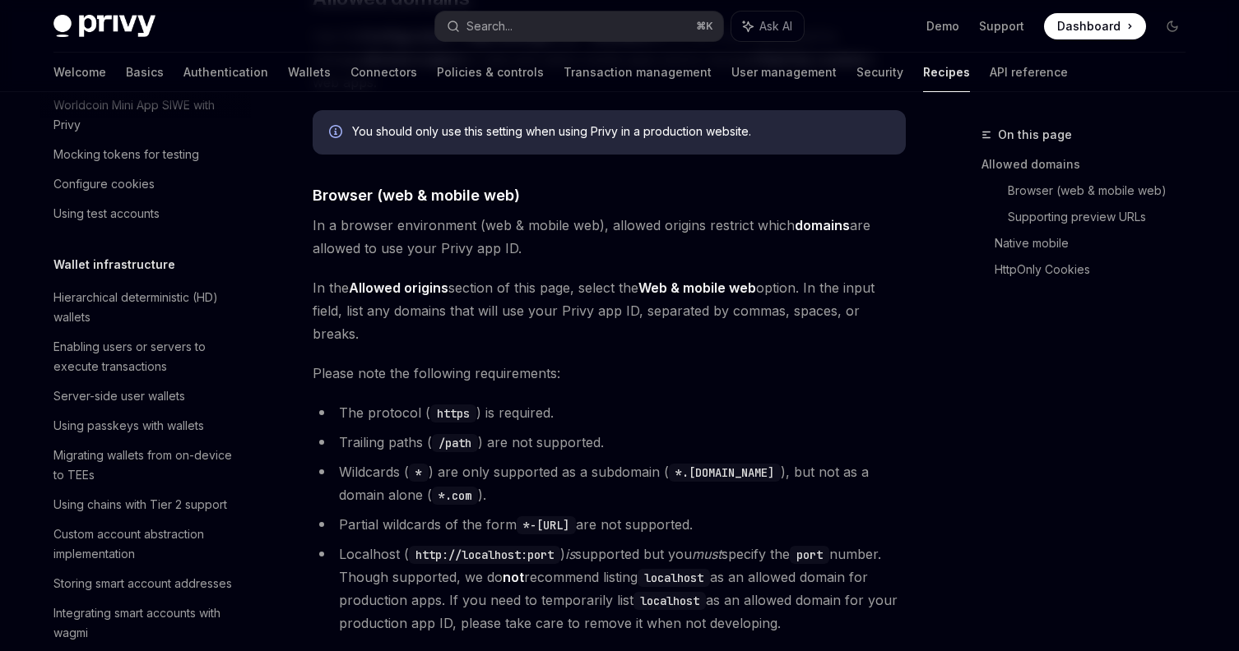
type textarea "*"
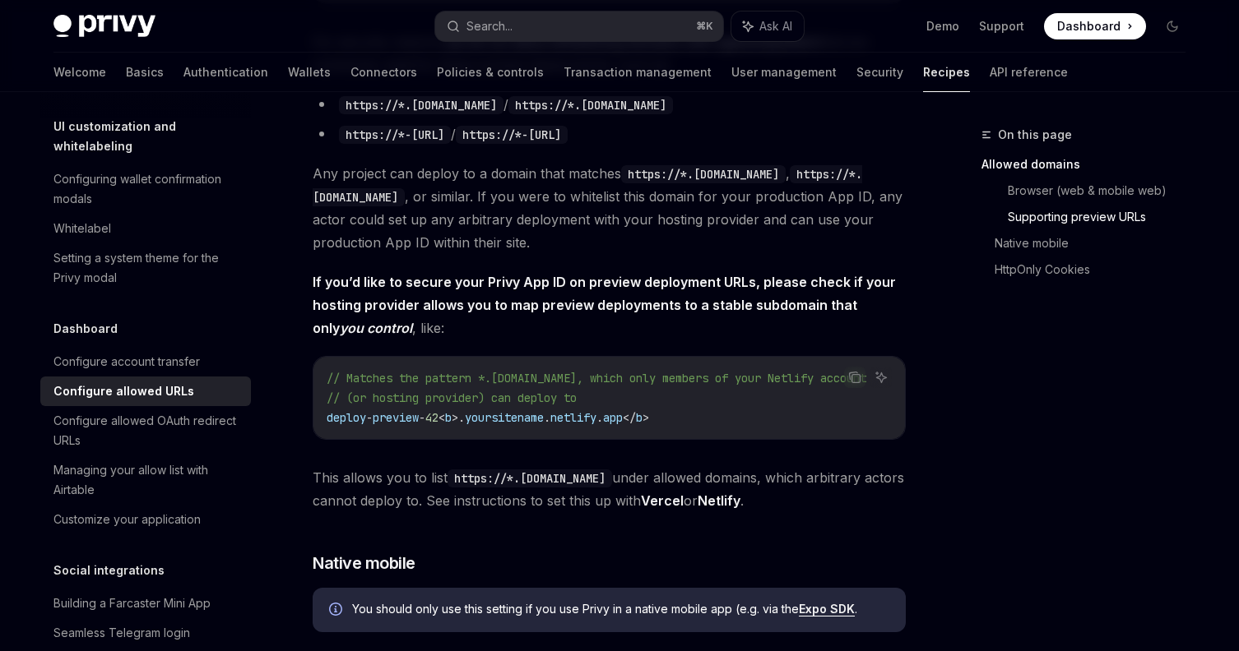
scroll to position [1213, 0]
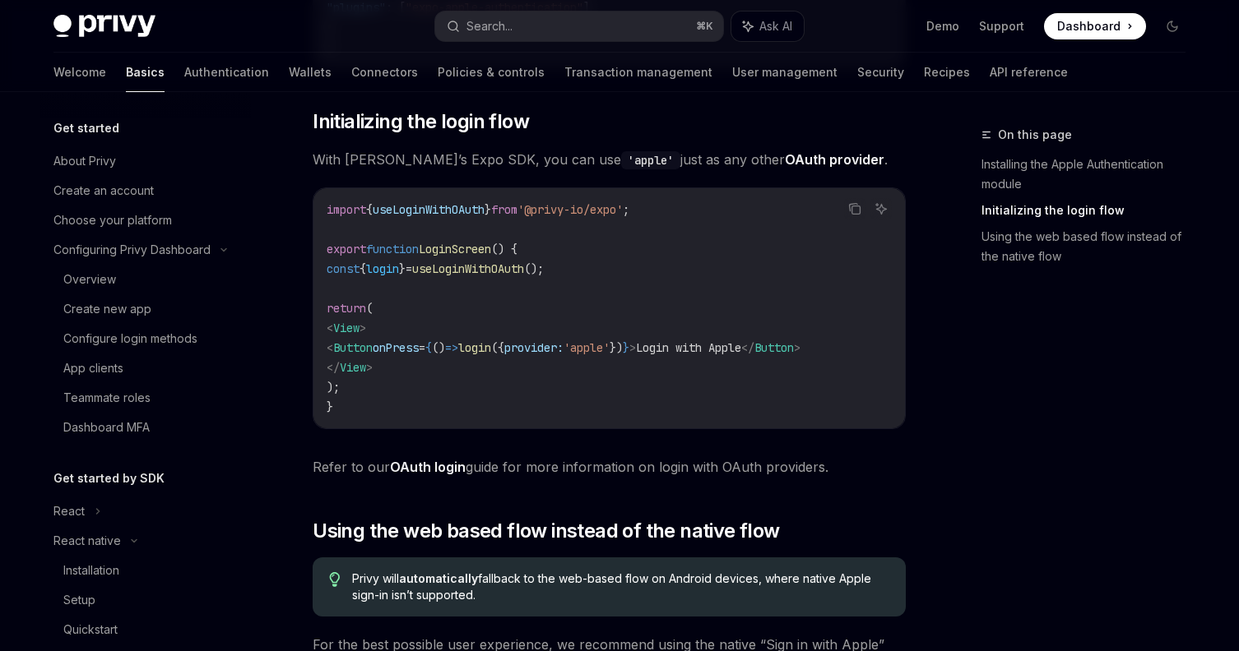
scroll to position [447, 0]
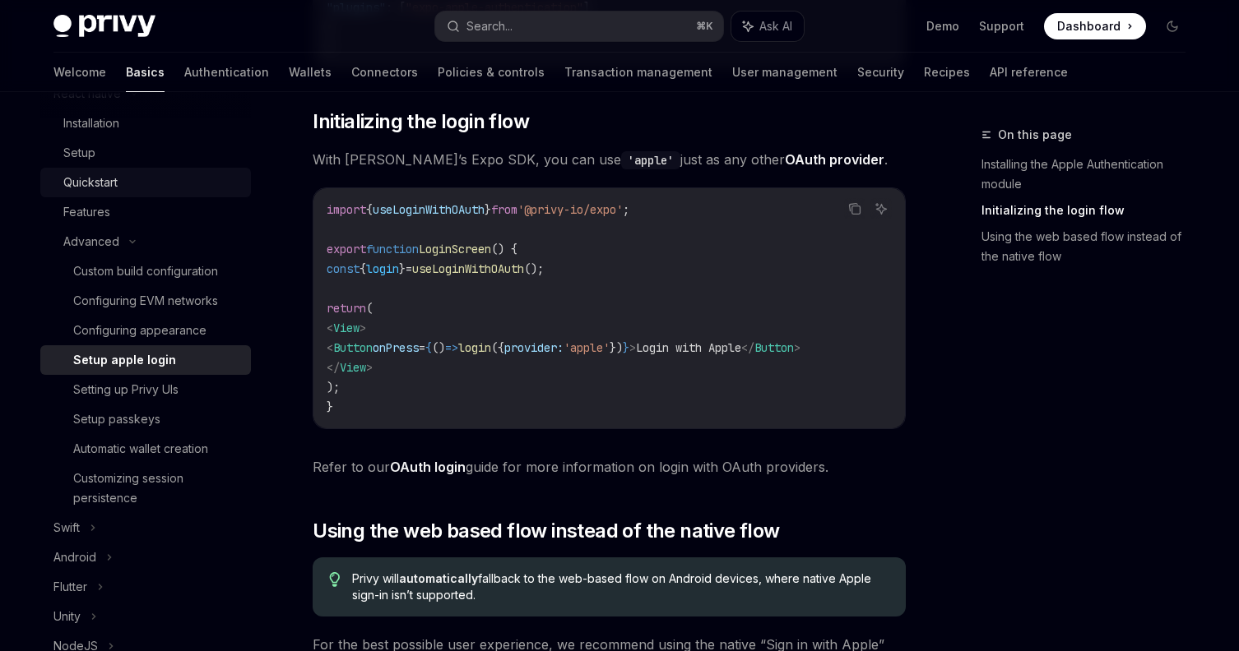
click at [169, 184] on div "Quickstart" at bounding box center [152, 183] width 178 height 20
type textarea "*"
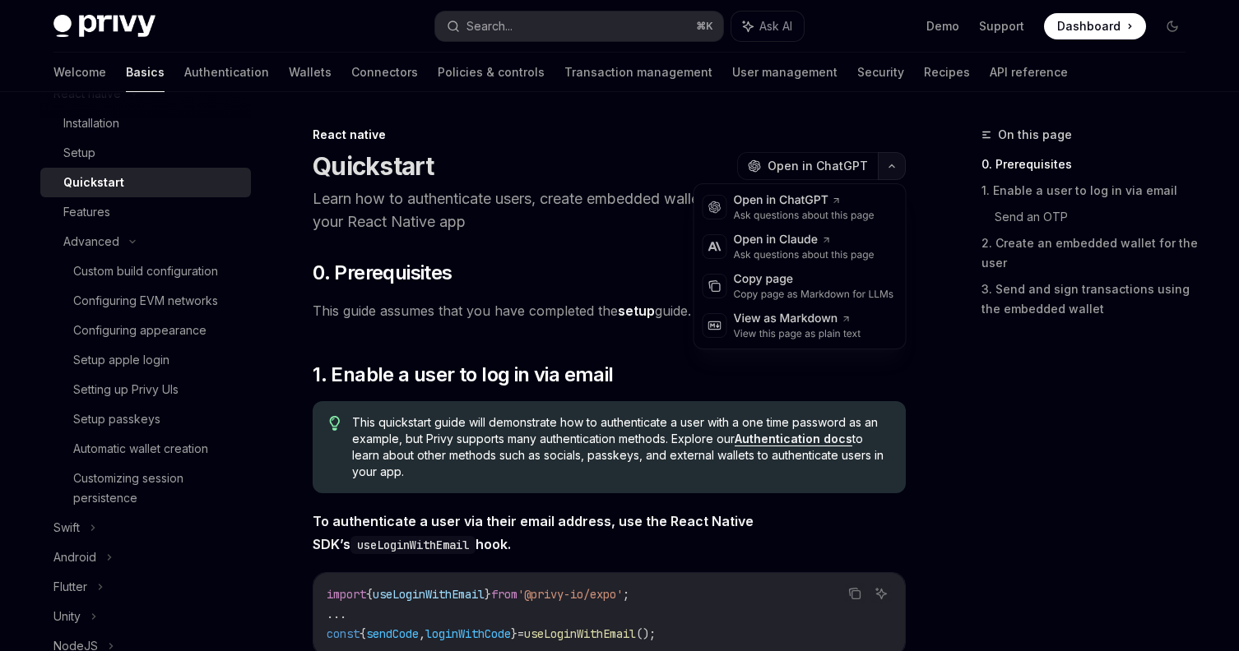
click at [889, 164] on icon "button" at bounding box center [892, 166] width 20 height 7
click at [804, 294] on div "Copy page as Markdown for LLMs" at bounding box center [814, 294] width 160 height 13
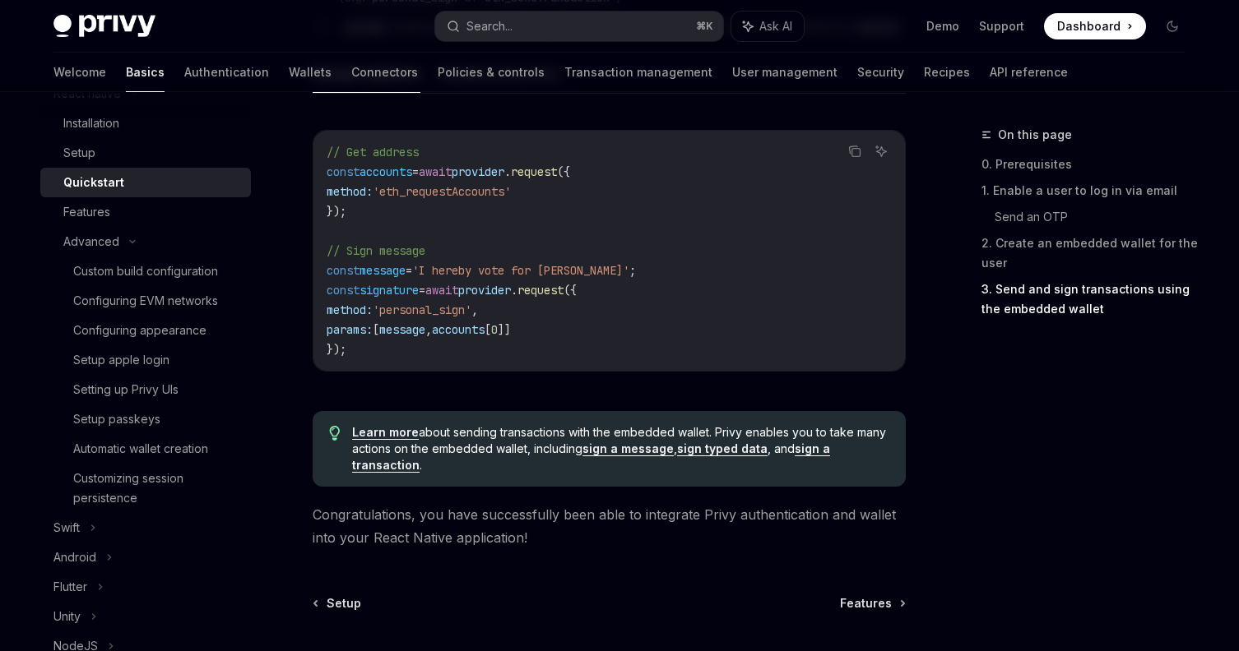
scroll to position [2562, 0]
